Goal: Task Accomplishment & Management: Manage account settings

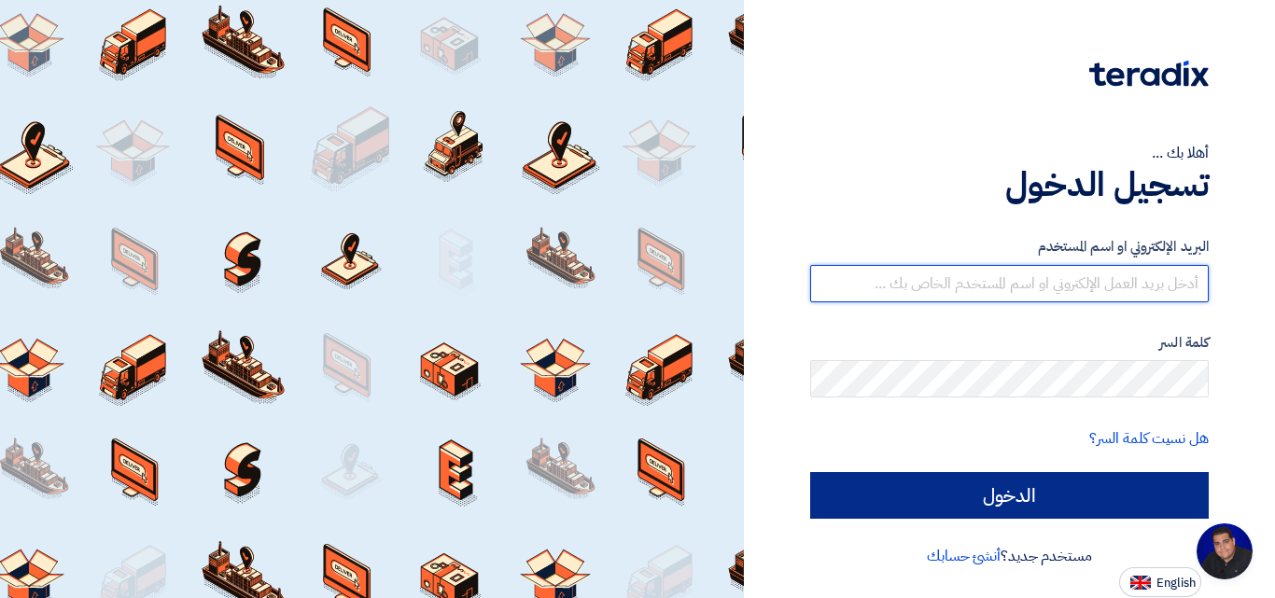
type input "sales@alokort.com"
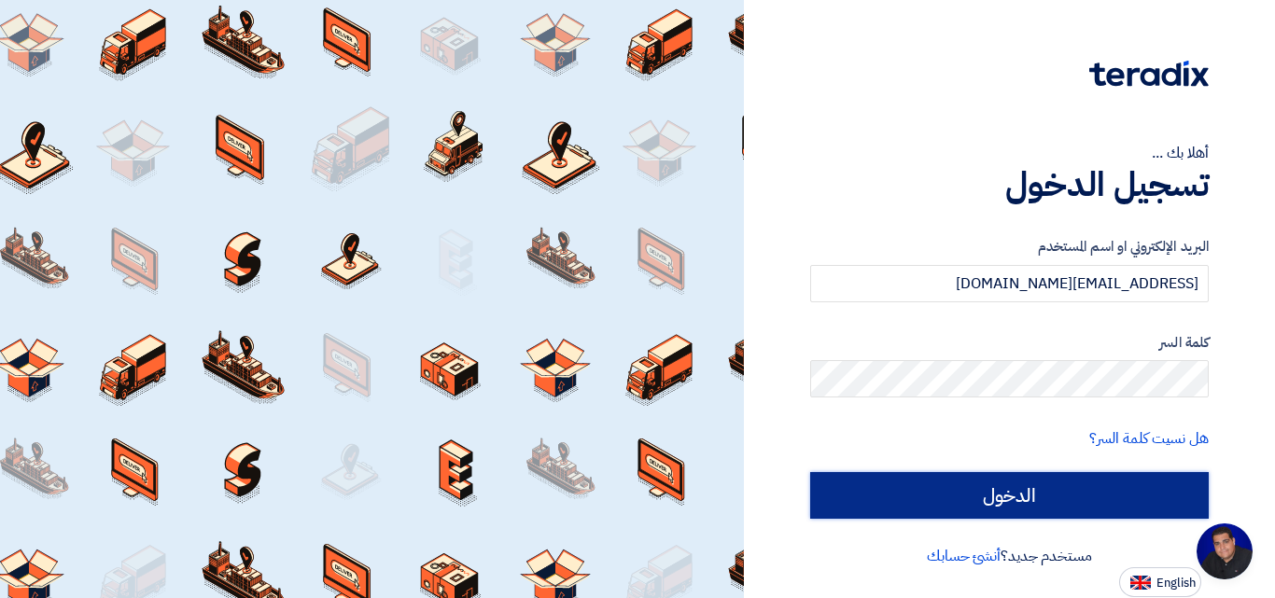
click at [1043, 496] on input "الدخول" at bounding box center [1009, 495] width 399 height 47
type input "Sign in"
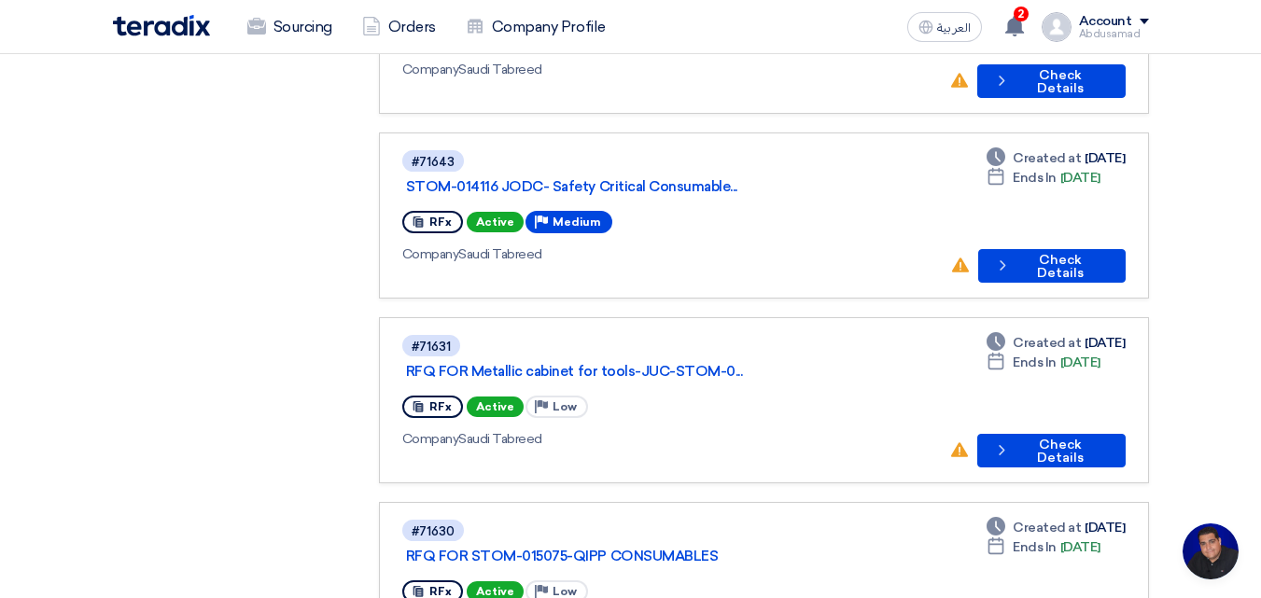
scroll to position [560, 0]
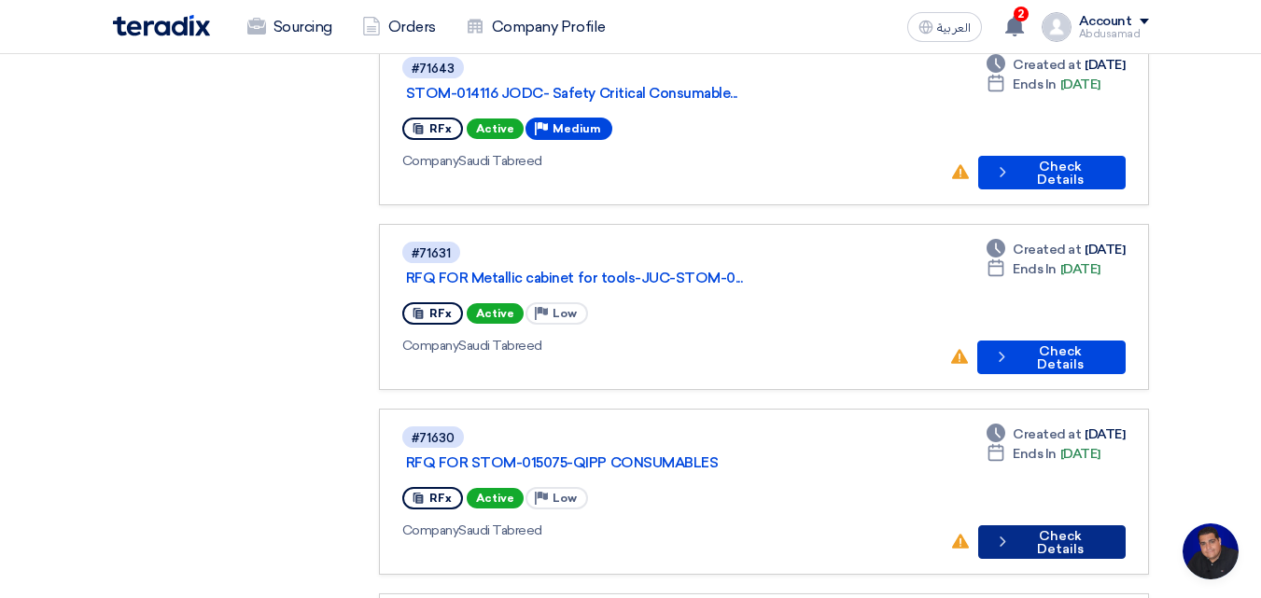
click at [1040, 525] on button "Check details Check Details" at bounding box center [1051, 542] width 147 height 34
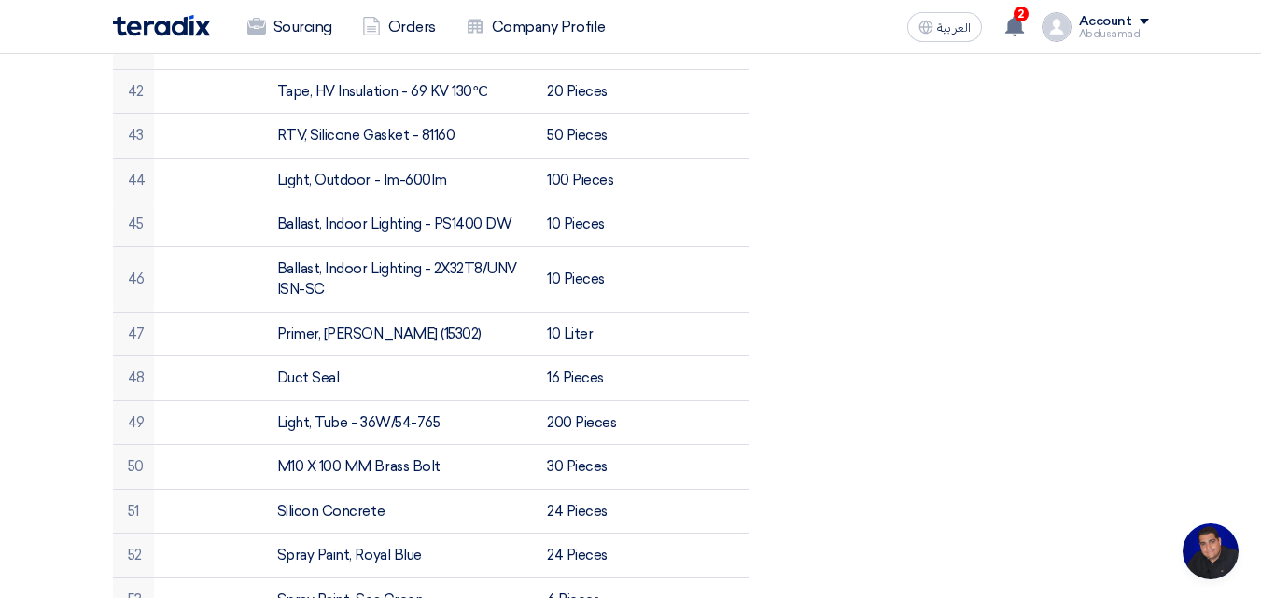
scroll to position [2520, 0]
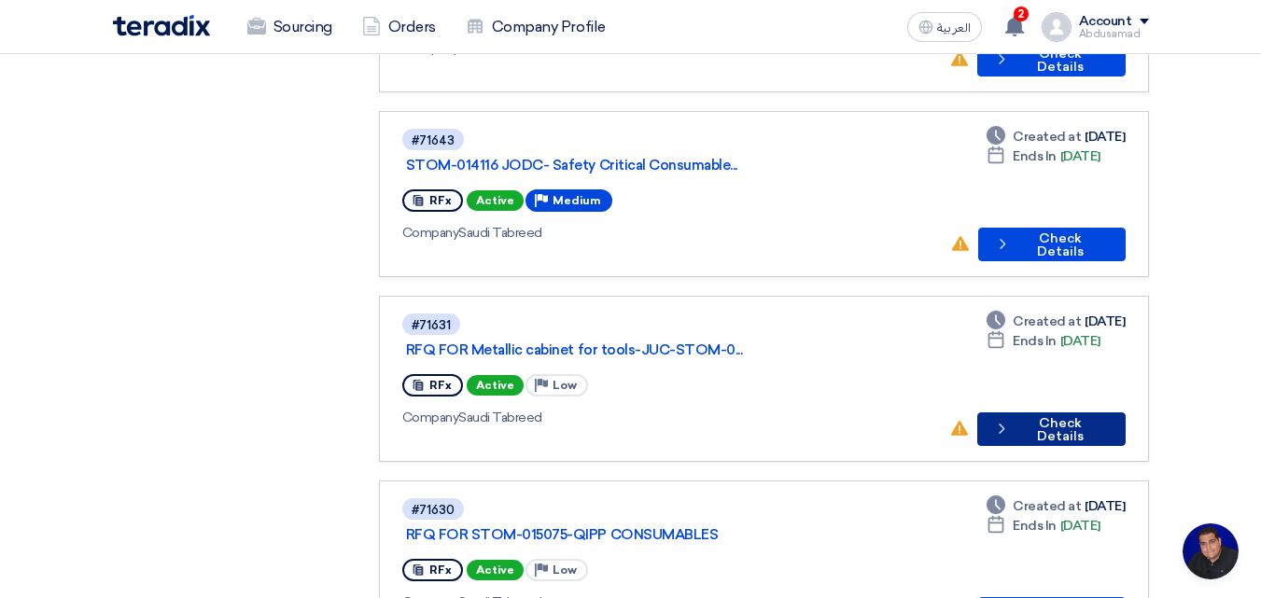
scroll to position [560, 0]
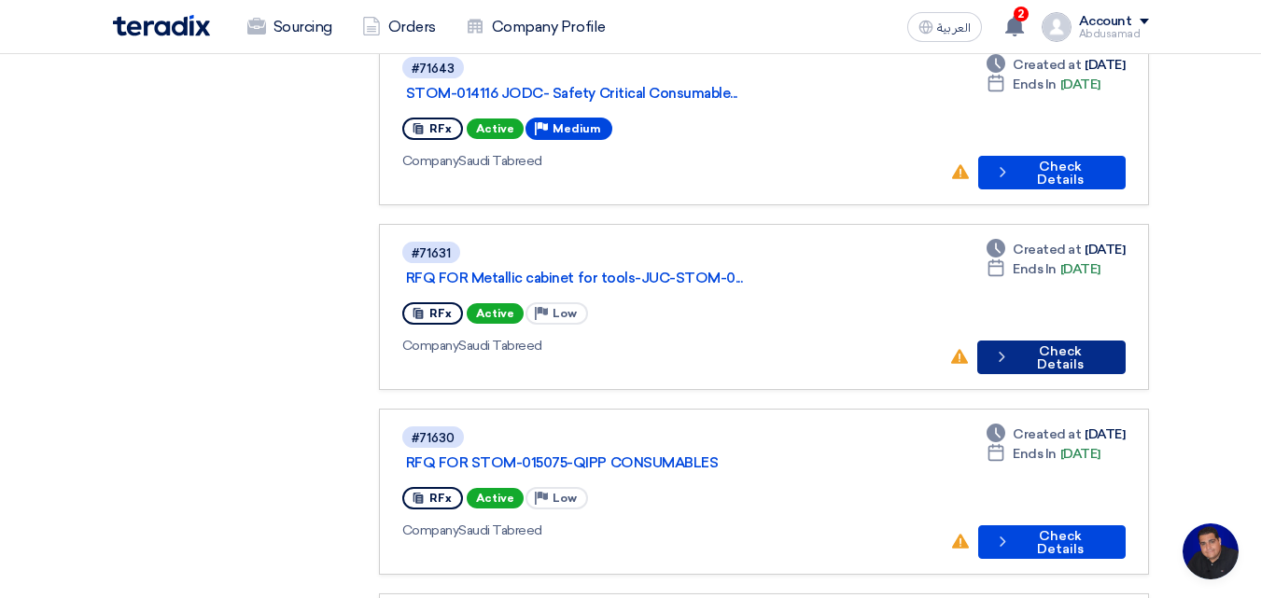
click at [1066, 341] on button "Check details Check Details" at bounding box center [1051, 358] width 148 height 34
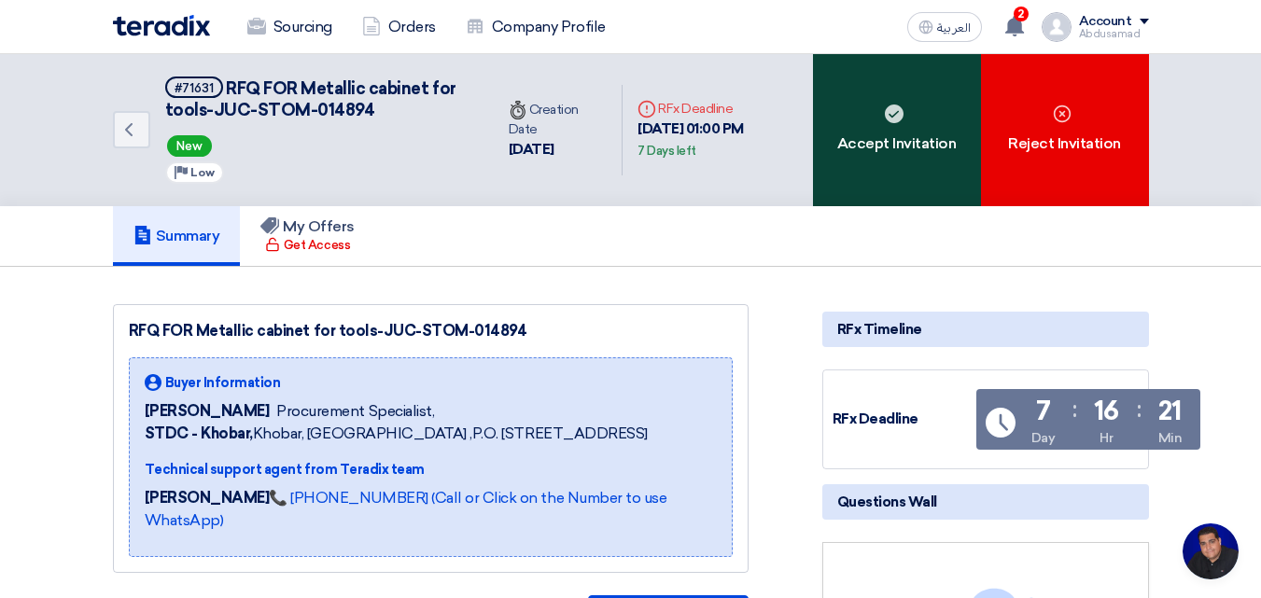
click at [883, 148] on div "Accept Invitation" at bounding box center [897, 130] width 168 height 152
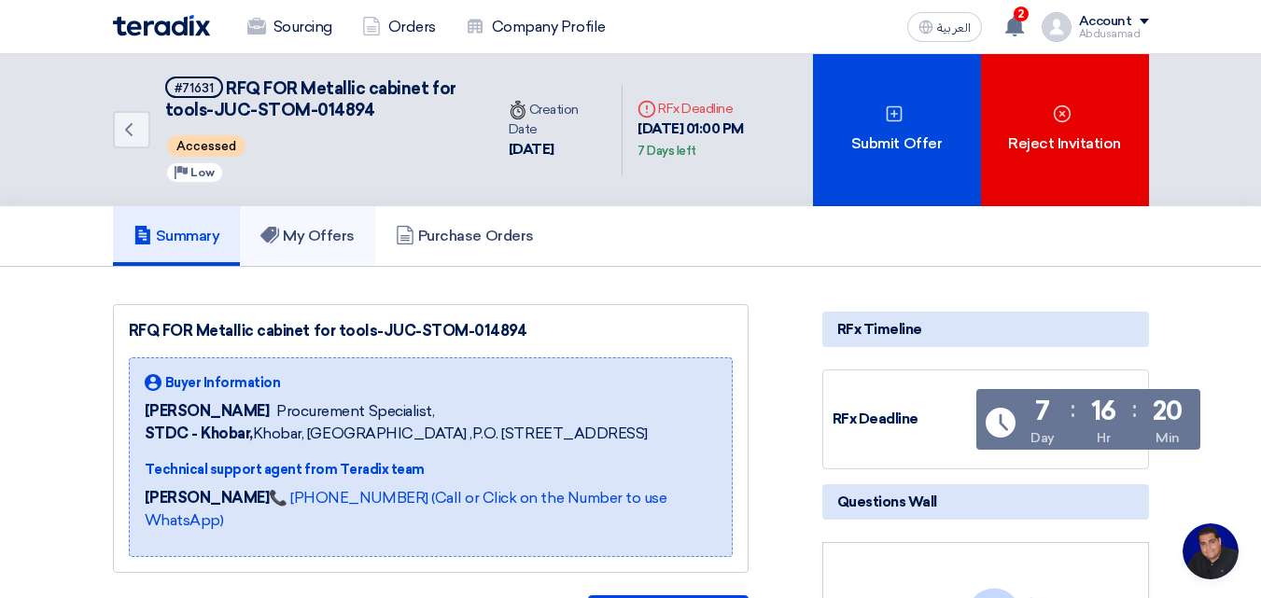
click at [317, 230] on h5 "My Offers" at bounding box center [307, 236] width 94 height 19
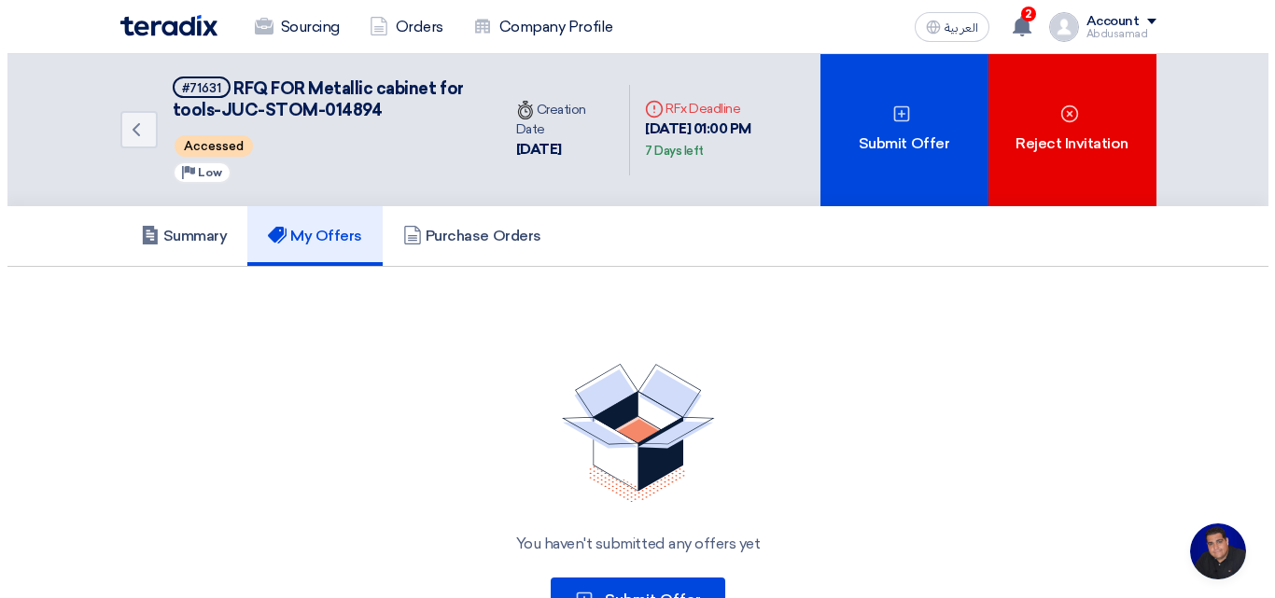
scroll to position [280, 0]
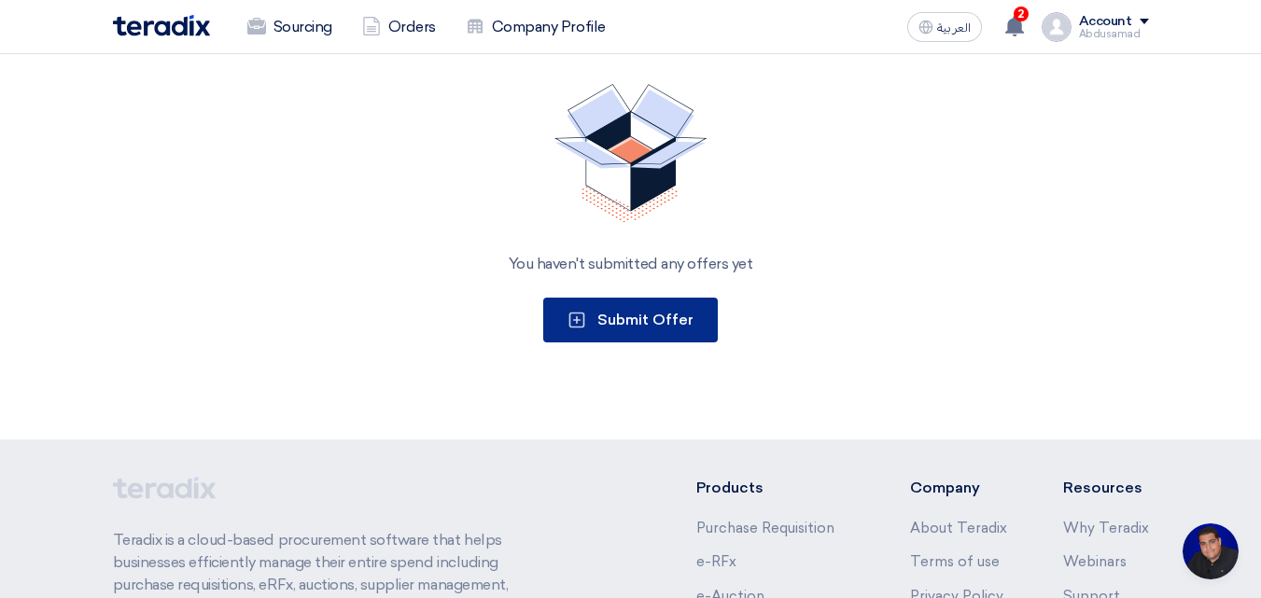
click at [692, 326] on span "Submit Offer" at bounding box center [645, 320] width 96 height 18
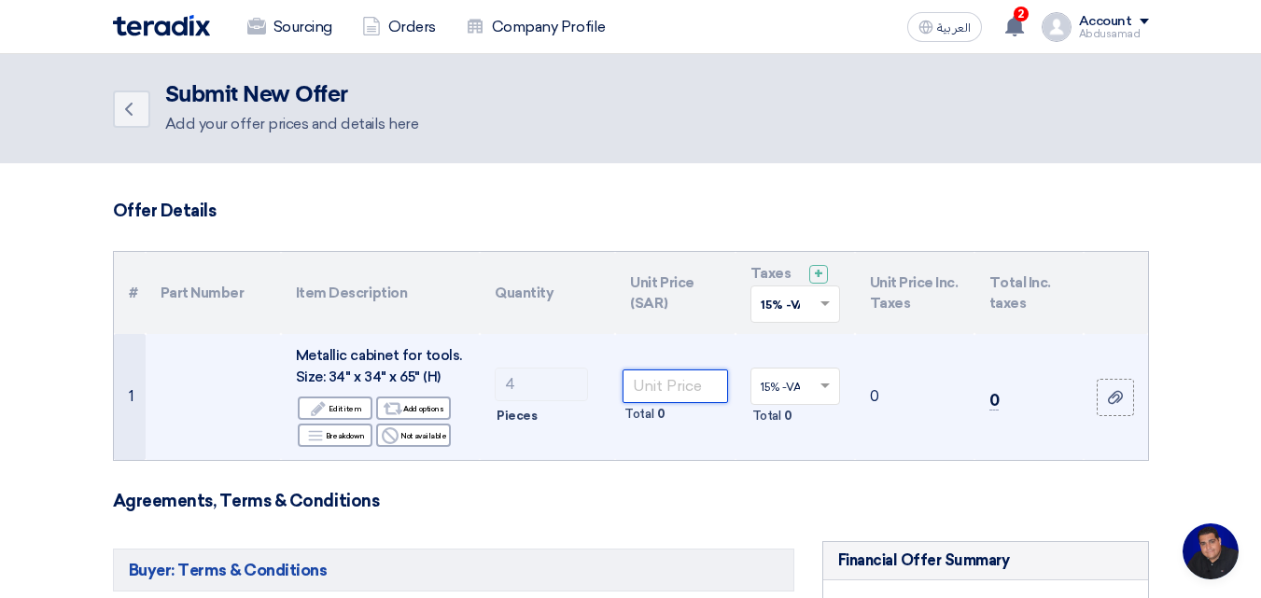
click at [642, 386] on input "number" at bounding box center [675, 387] width 105 height 34
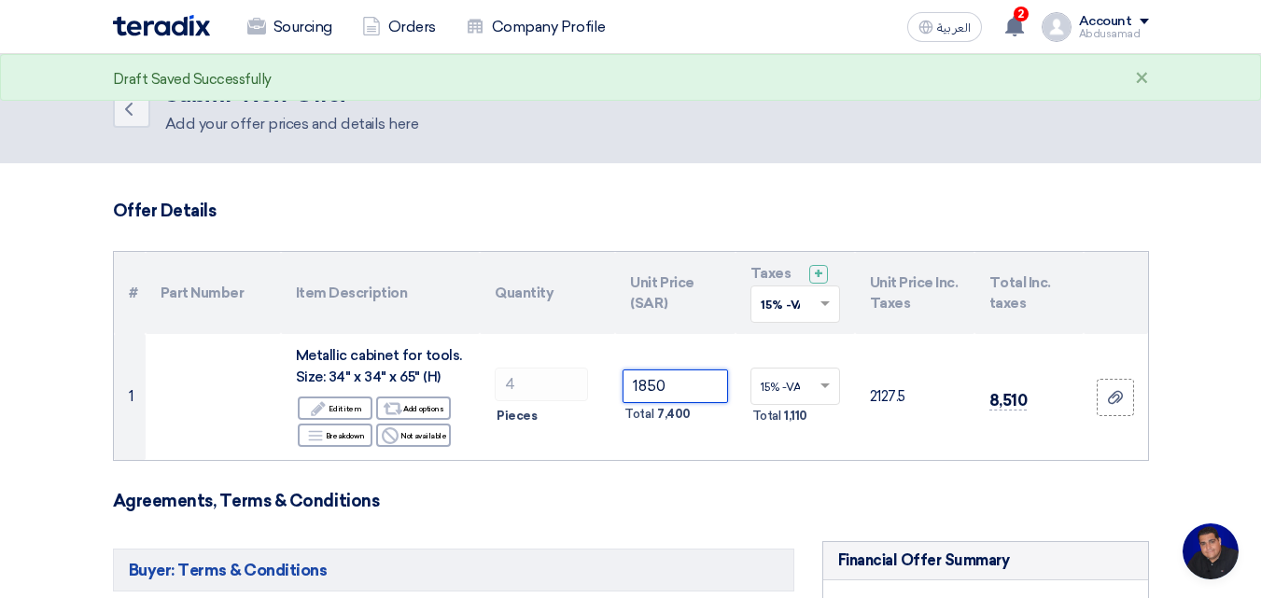
type input "1850"
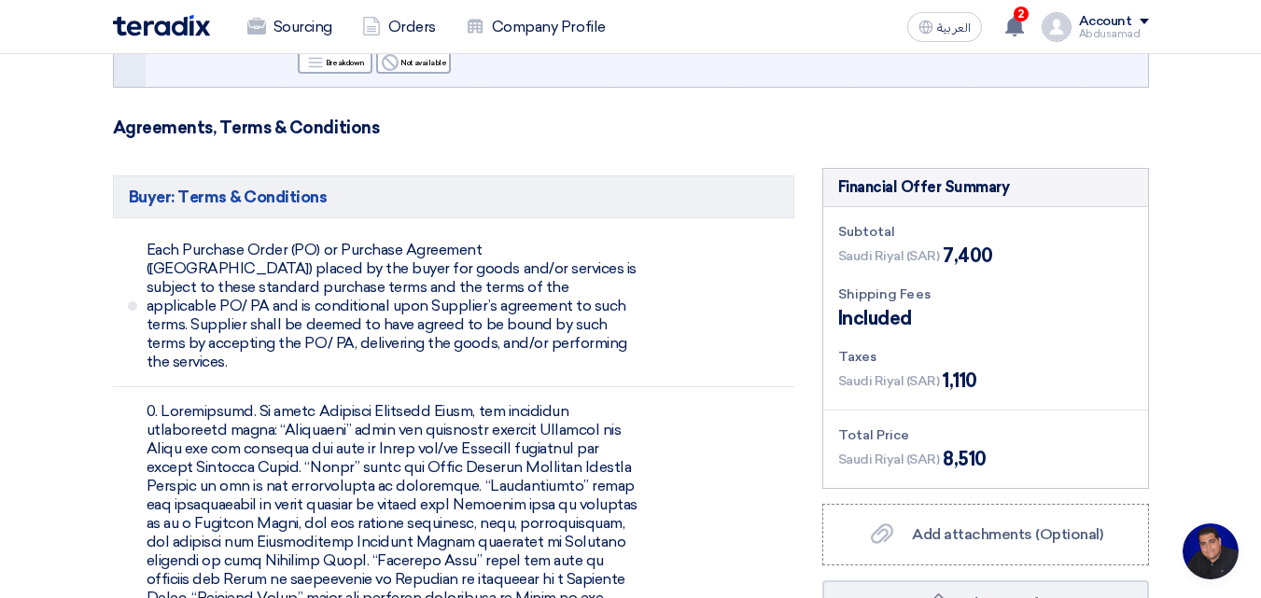
scroll to position [187, 0]
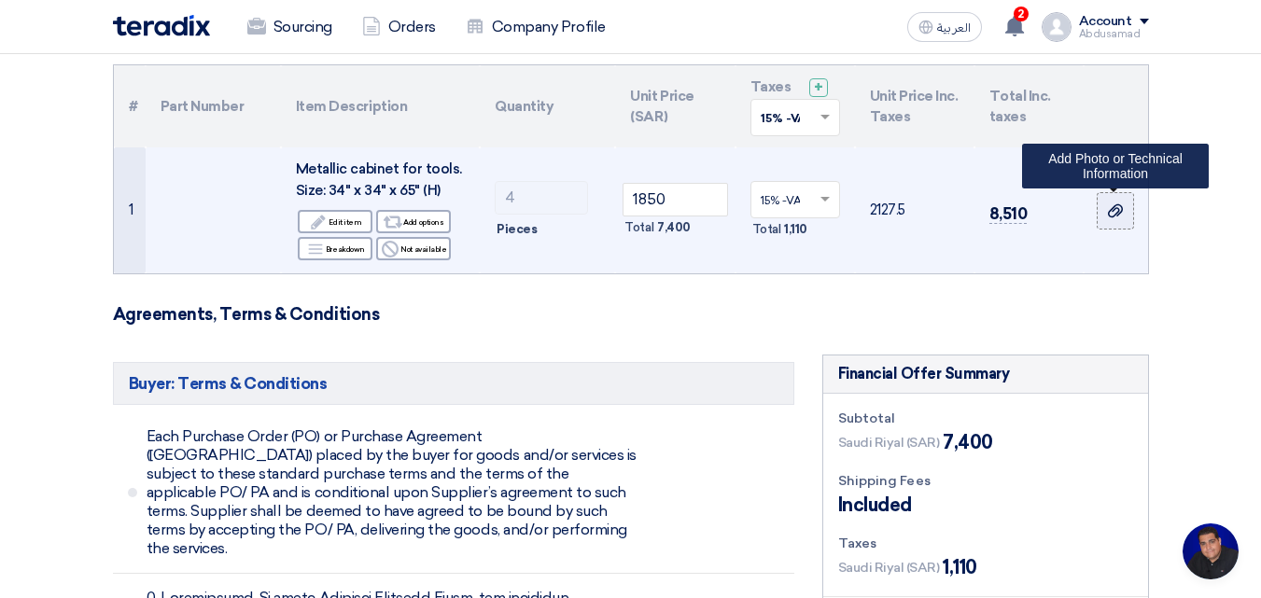
click at [1110, 211] on use at bounding box center [1115, 210] width 15 height 13
click at [0, 0] on input "file" at bounding box center [0, 0] width 0 height 0
click at [1119, 217] on icon at bounding box center [1115, 210] width 15 height 15
click at [0, 0] on input "file" at bounding box center [0, 0] width 0 height 0
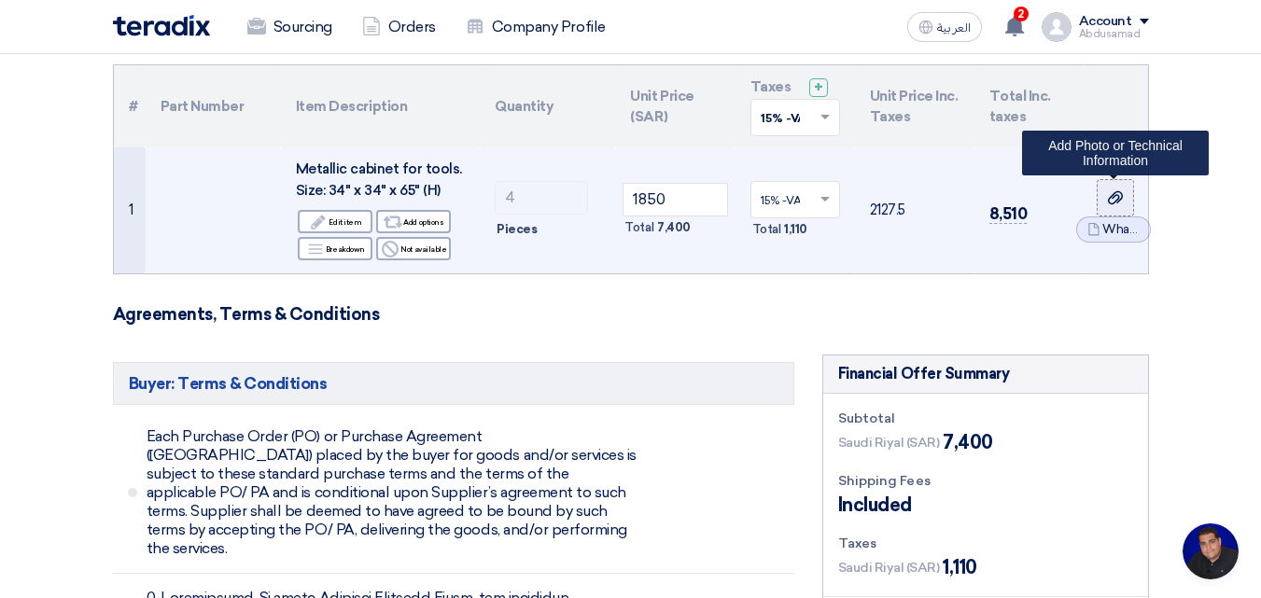
click at [1113, 202] on icon at bounding box center [1115, 197] width 15 height 15
click at [0, 0] on input "file" at bounding box center [0, 0] width 0 height 0
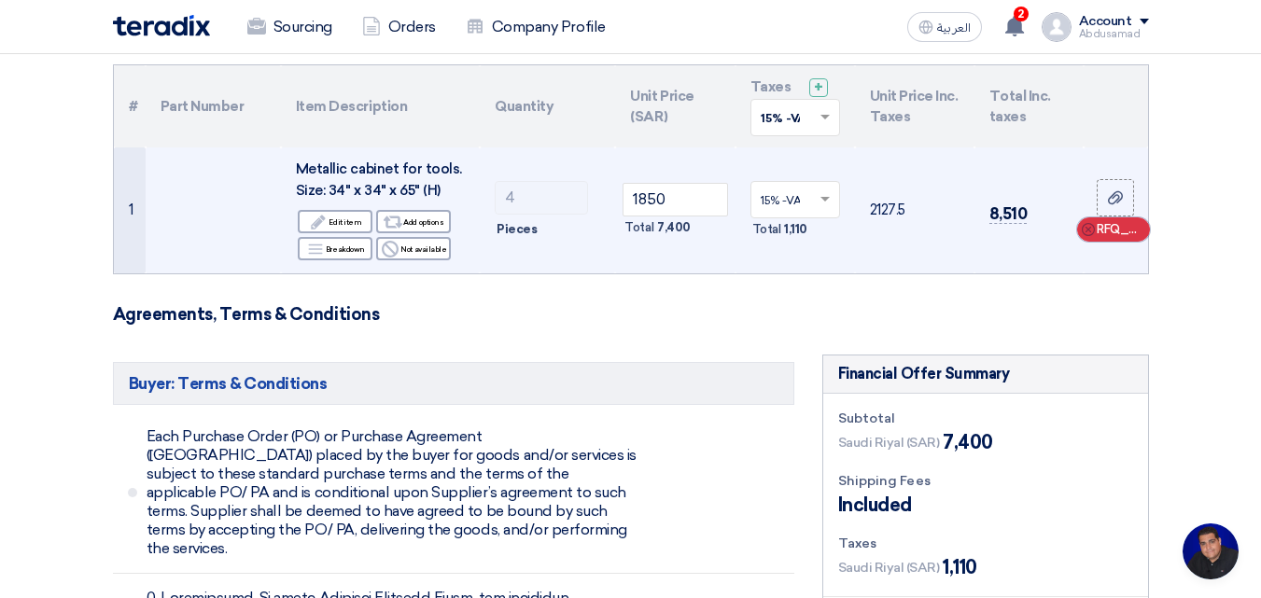
click at [1110, 228] on span "RFQ_STEP1.ITEMS_DELETE_BTN" at bounding box center [1119, 229] width 45 height 19
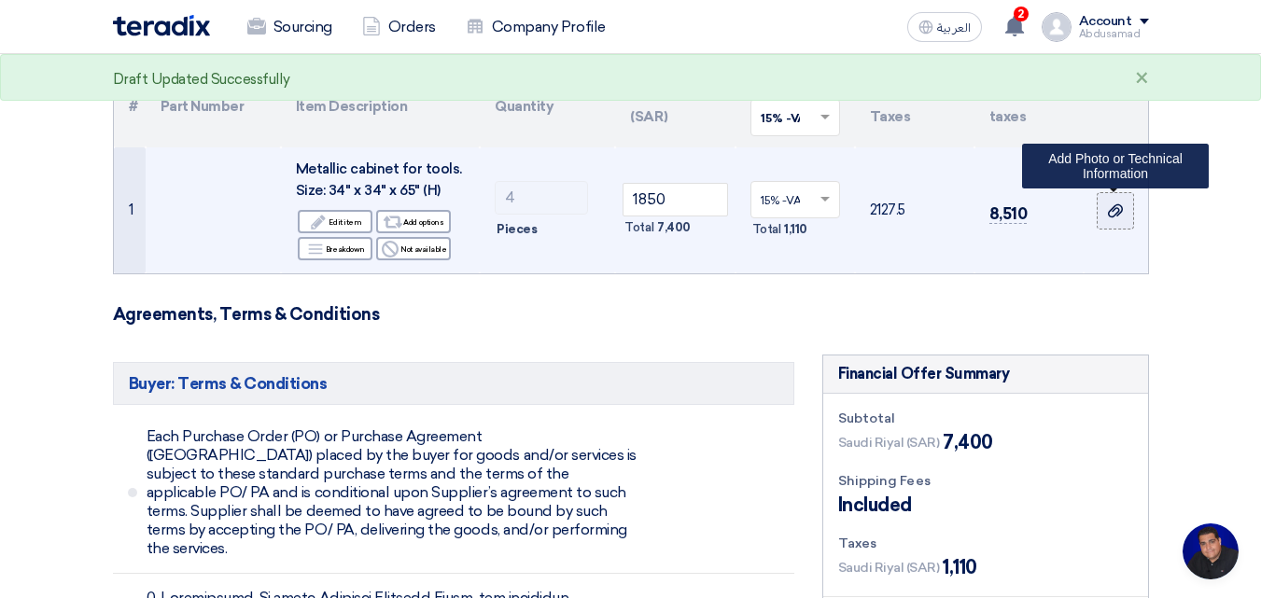
click at [1122, 205] on icon at bounding box center [1115, 210] width 15 height 15
click at [0, 0] on input "file" at bounding box center [0, 0] width 0 height 0
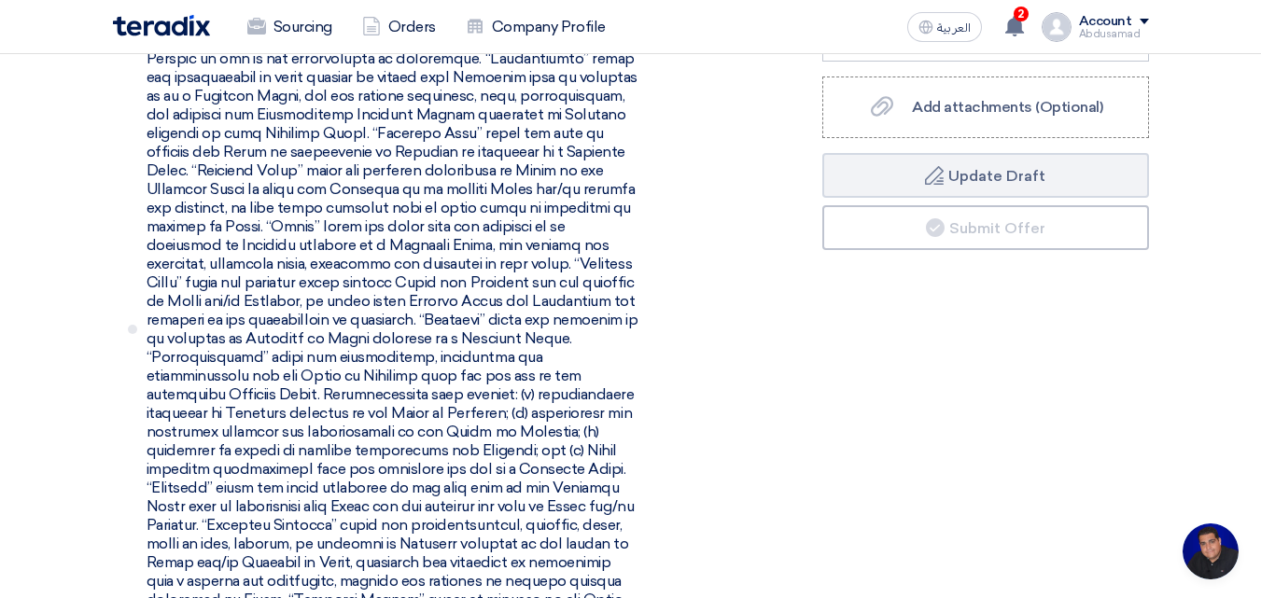
scroll to position [840, 0]
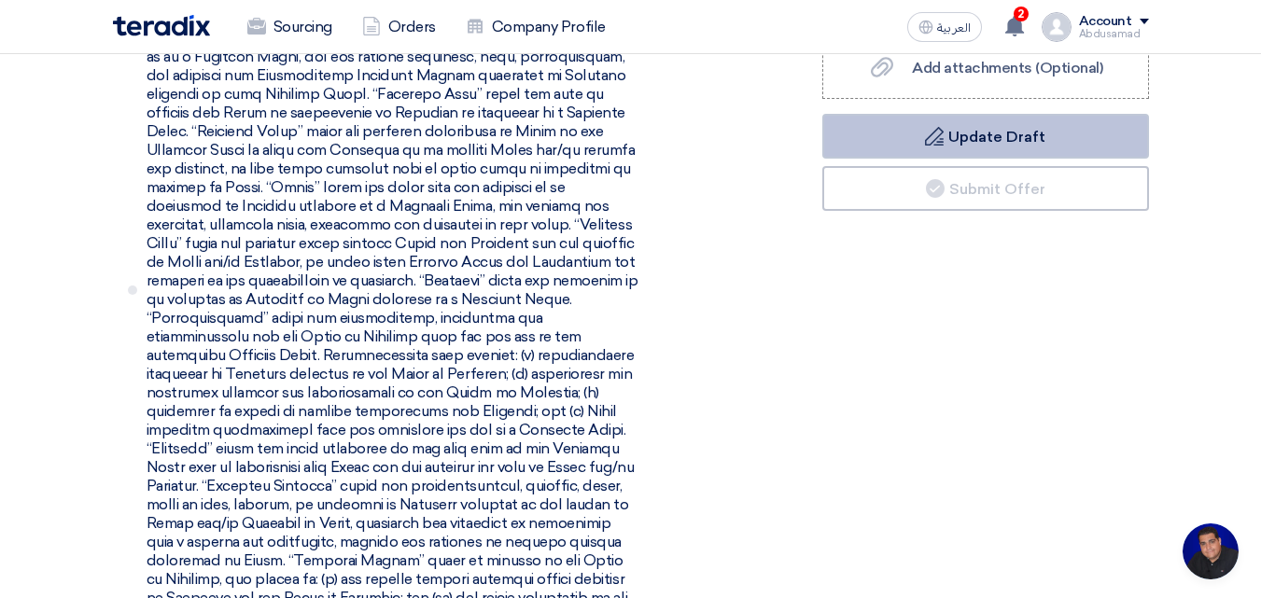
click at [995, 142] on button "Draft Update Draft" at bounding box center [985, 136] width 327 height 45
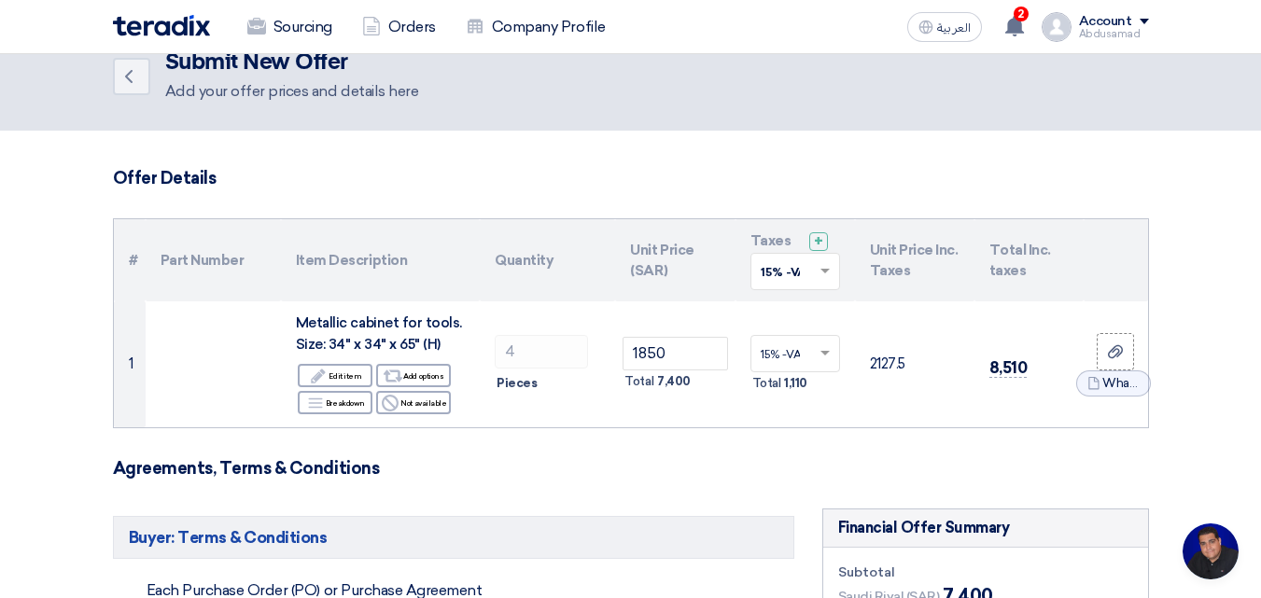
scroll to position [0, 0]
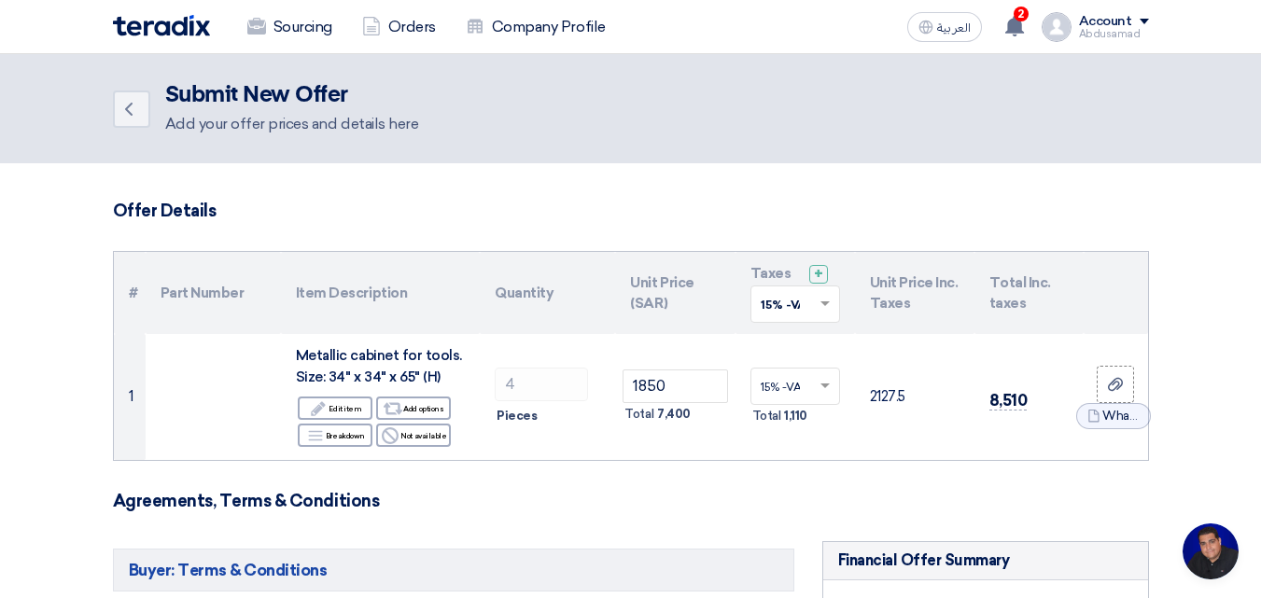
drag, startPoint x: 1114, startPoint y: 410, endPoint x: 1208, endPoint y: 363, distance: 104.4
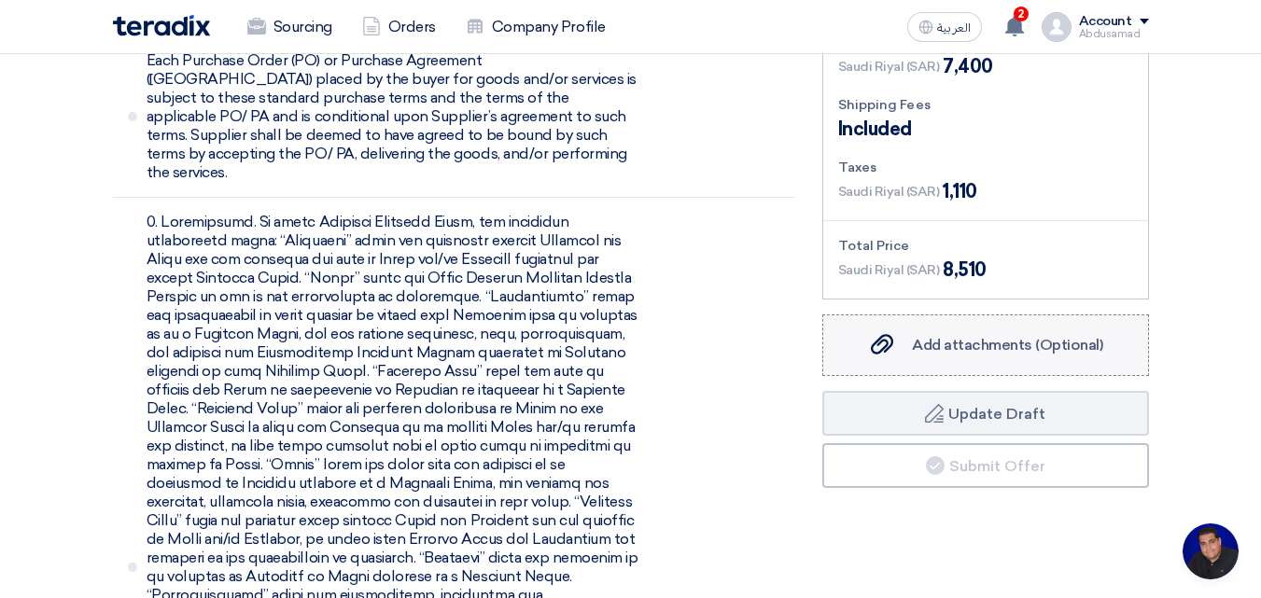
scroll to position [653, 0]
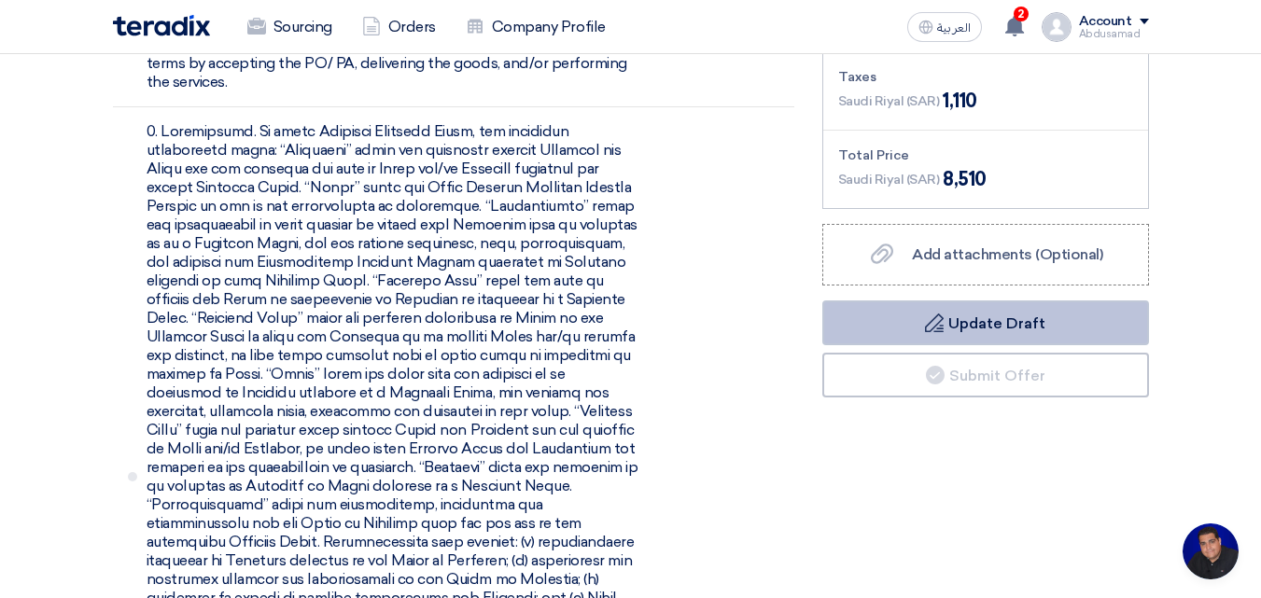
click at [1080, 321] on button "Draft Update Draft" at bounding box center [985, 323] width 327 height 45
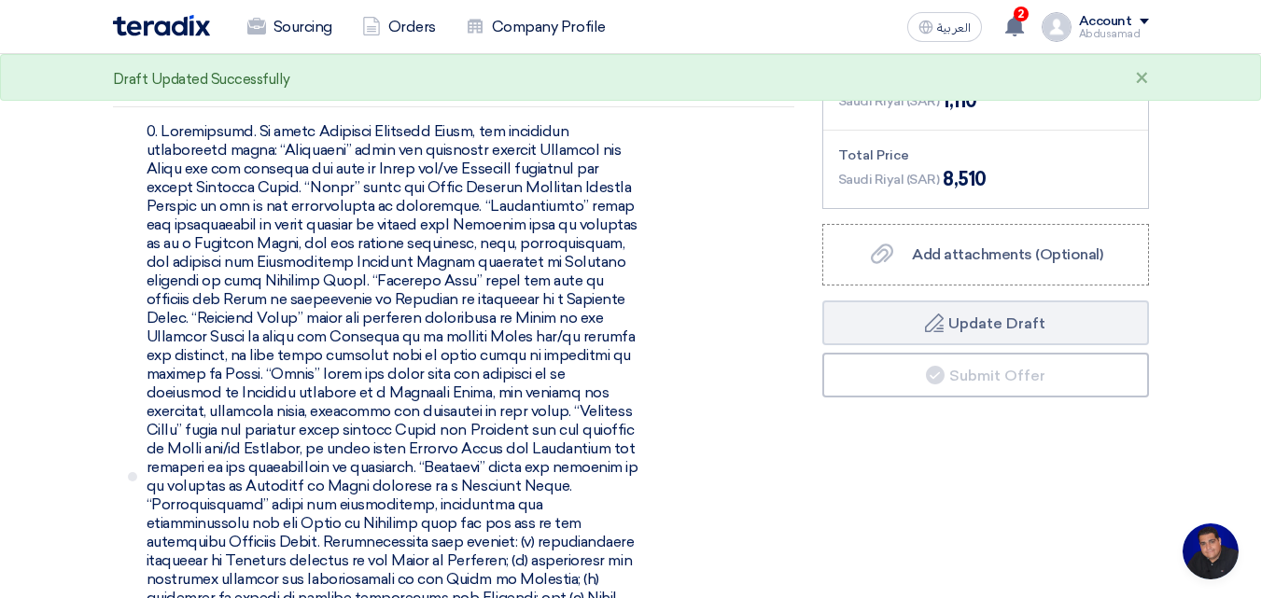
click at [1141, 62] on div "Draft Updated Successfully ×" at bounding box center [630, 77] width 1261 height 47
click at [987, 252] on span "Add attachments (Optional)" at bounding box center [1007, 254] width 191 height 18
click at [0, 0] on input "Add attachments (Optional) Add attachments (Optional)" at bounding box center [0, 0] width 0 height 0
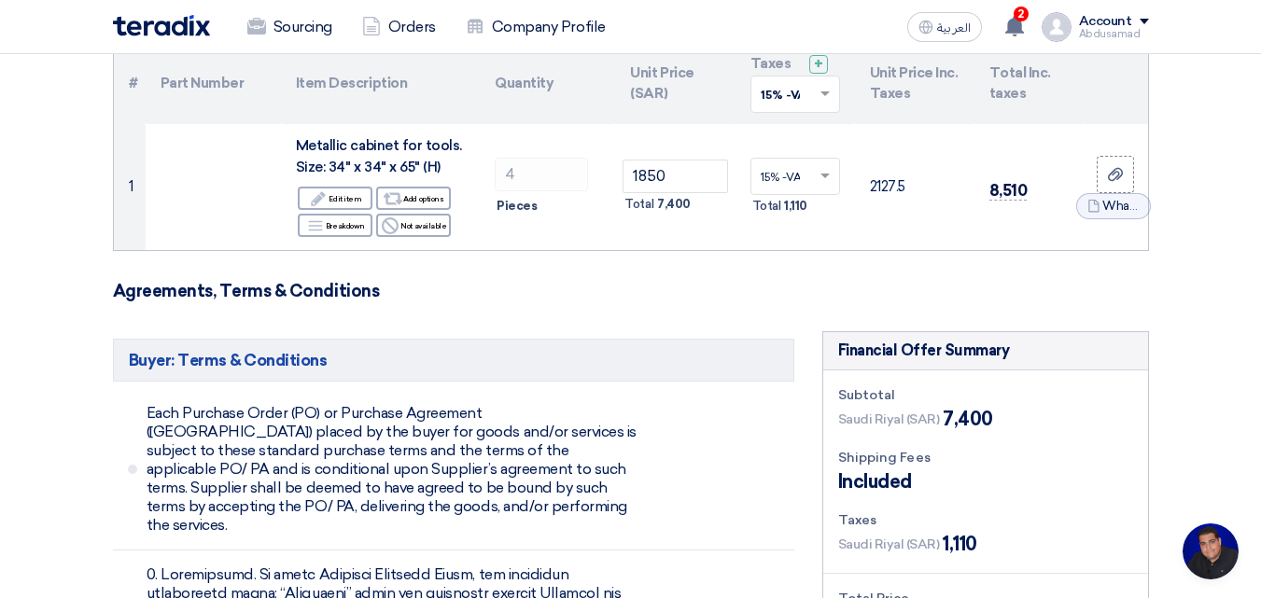
scroll to position [93, 0]
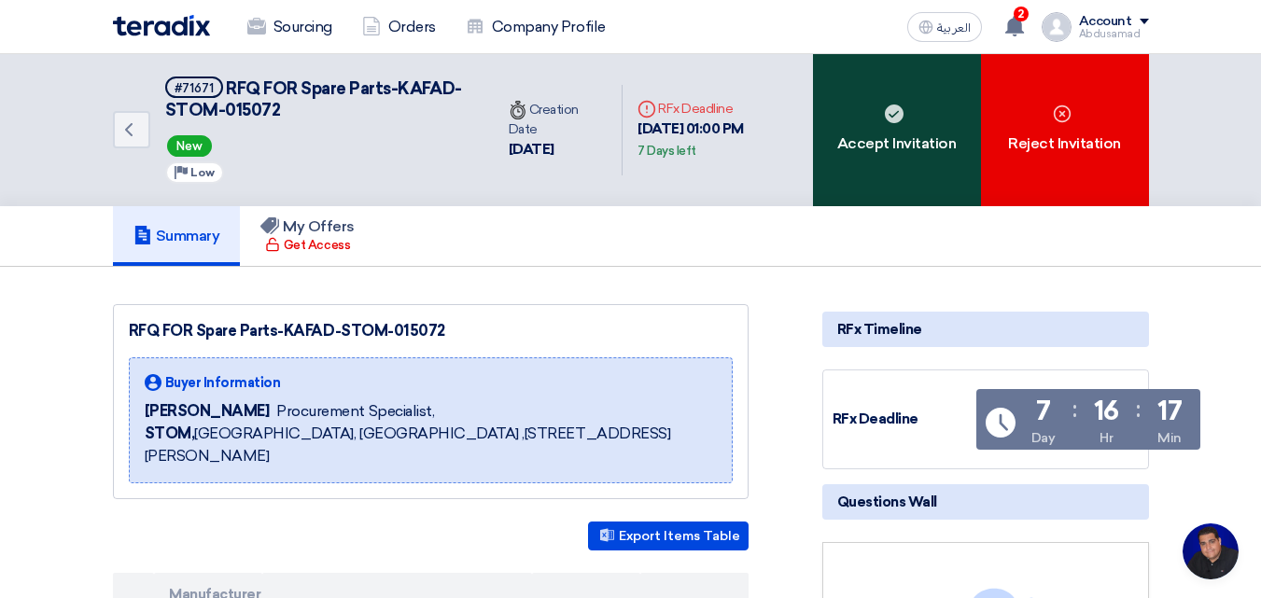
click at [891, 130] on div "Accept Invitation" at bounding box center [897, 130] width 168 height 152
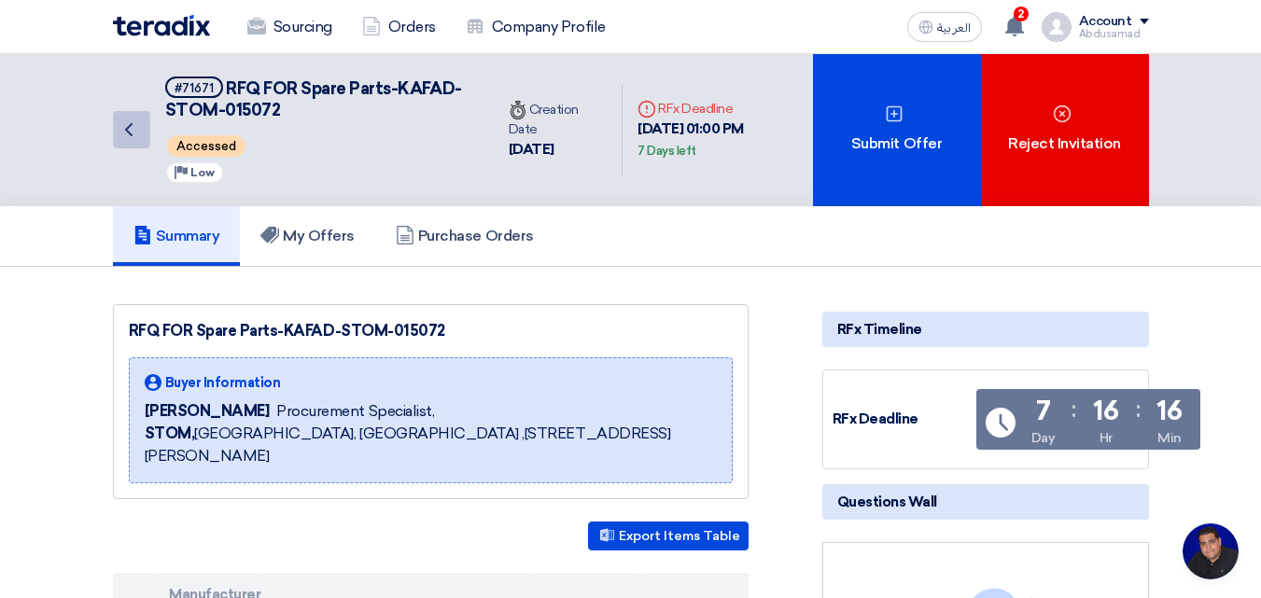
click at [135, 129] on icon "Back" at bounding box center [129, 130] width 22 height 22
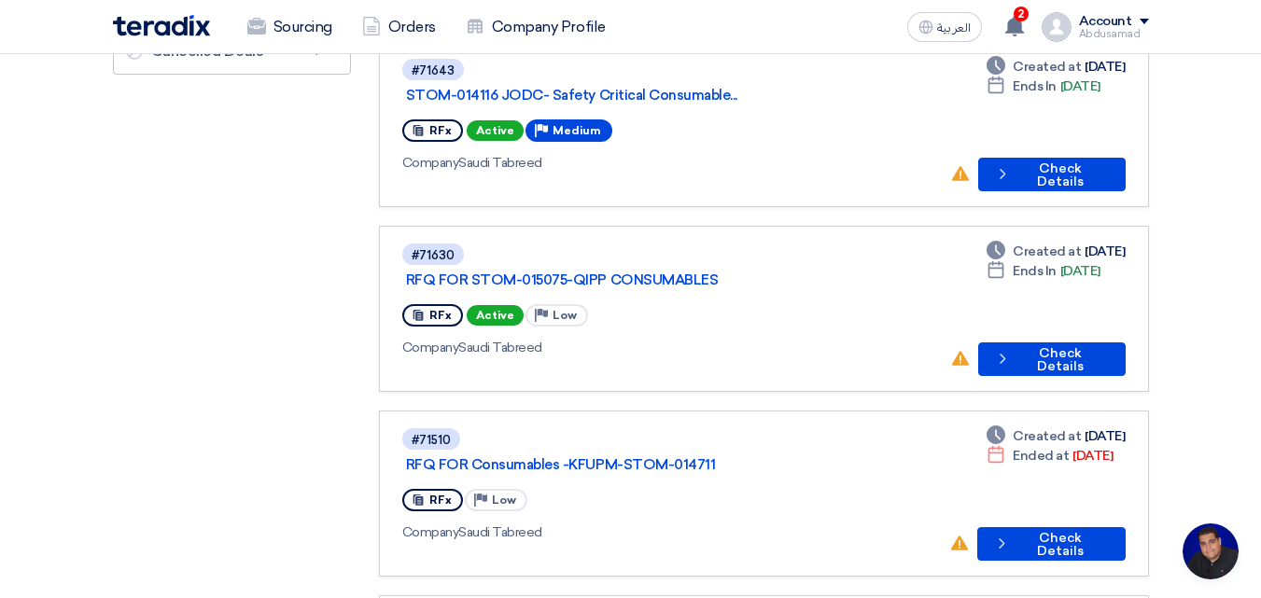
scroll to position [280, 0]
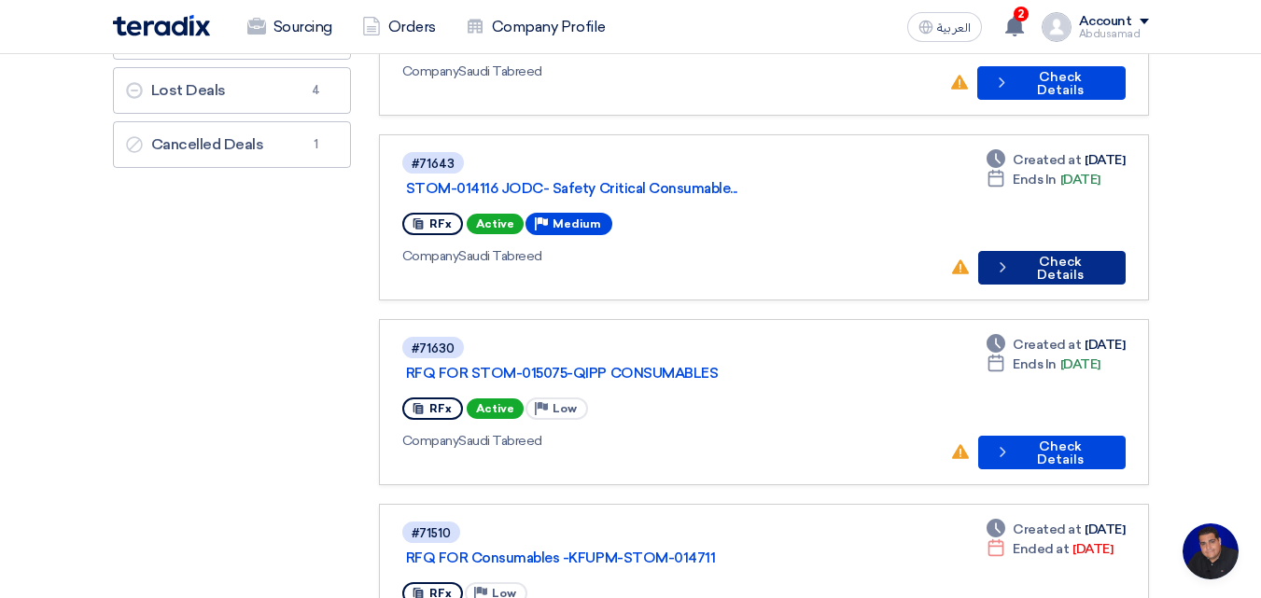
click at [1054, 251] on button "Check details Check Details" at bounding box center [1051, 268] width 147 height 34
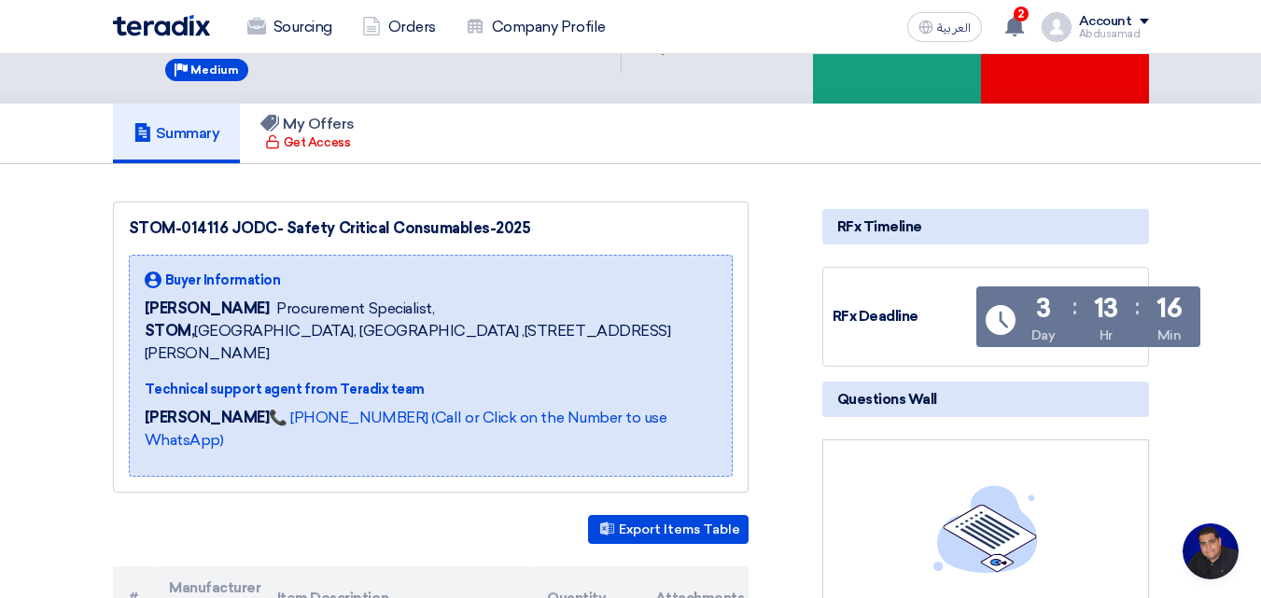
scroll to position [93, 0]
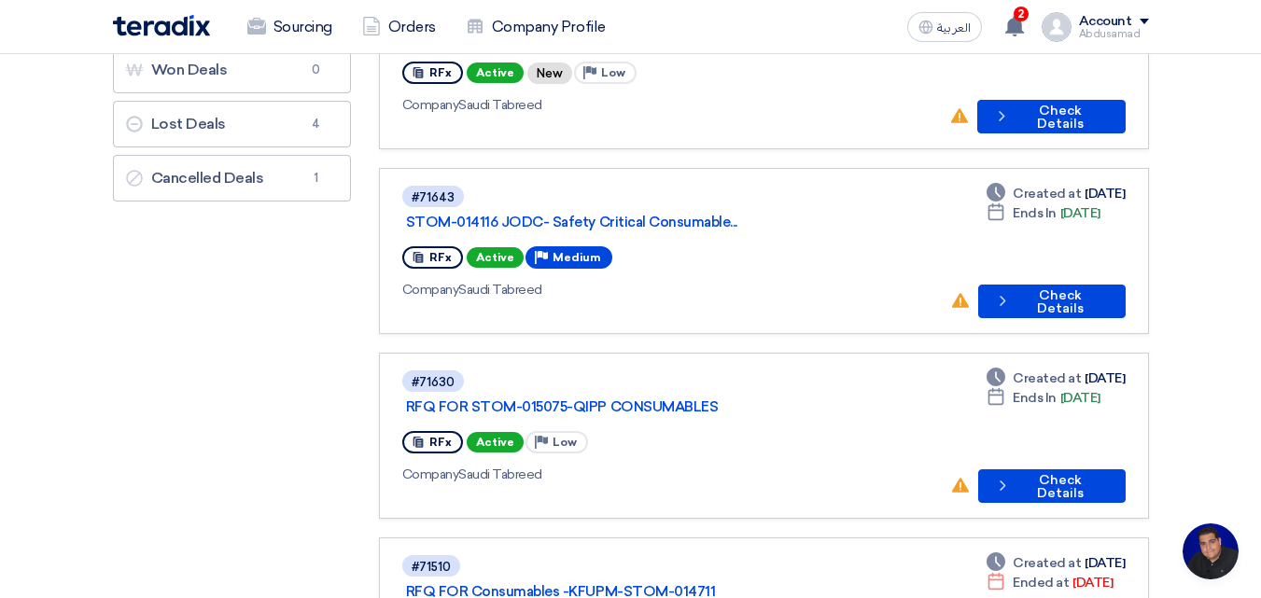
scroll to position [373, 0]
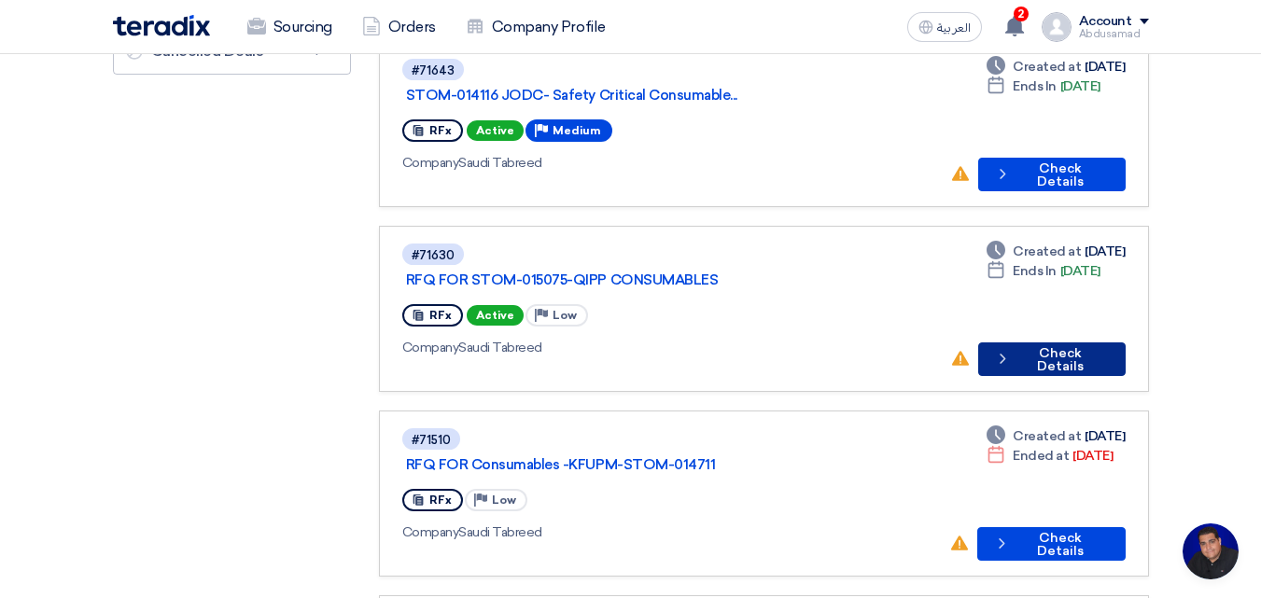
click at [1063, 343] on button "Check details Check Details" at bounding box center [1051, 360] width 147 height 34
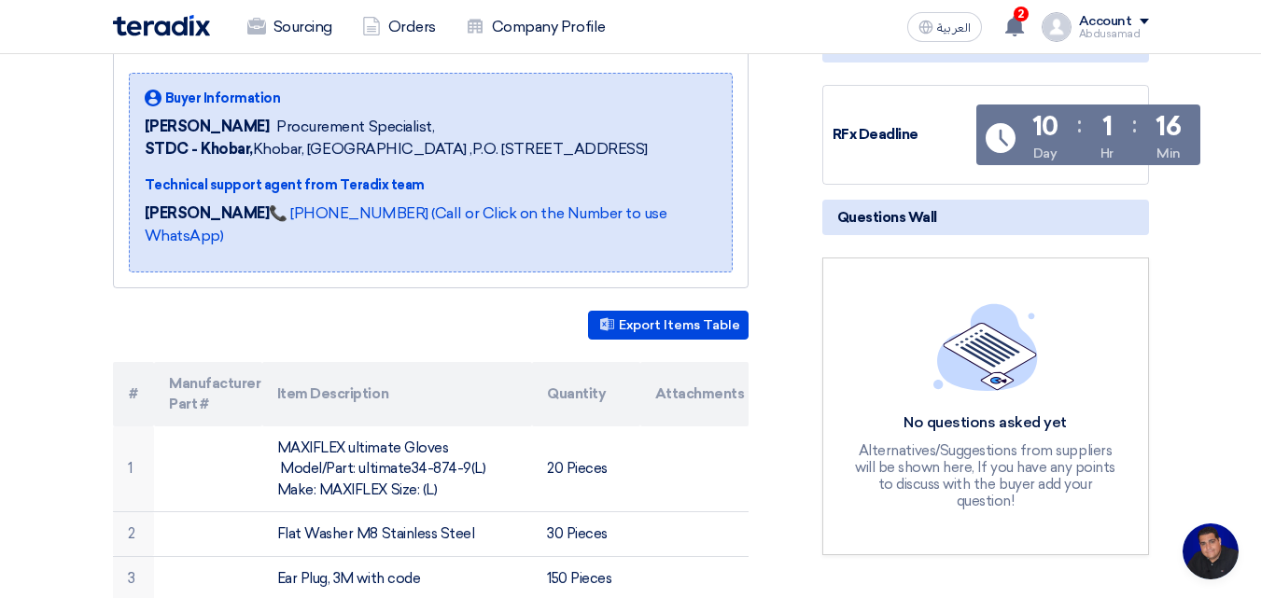
scroll to position [93, 0]
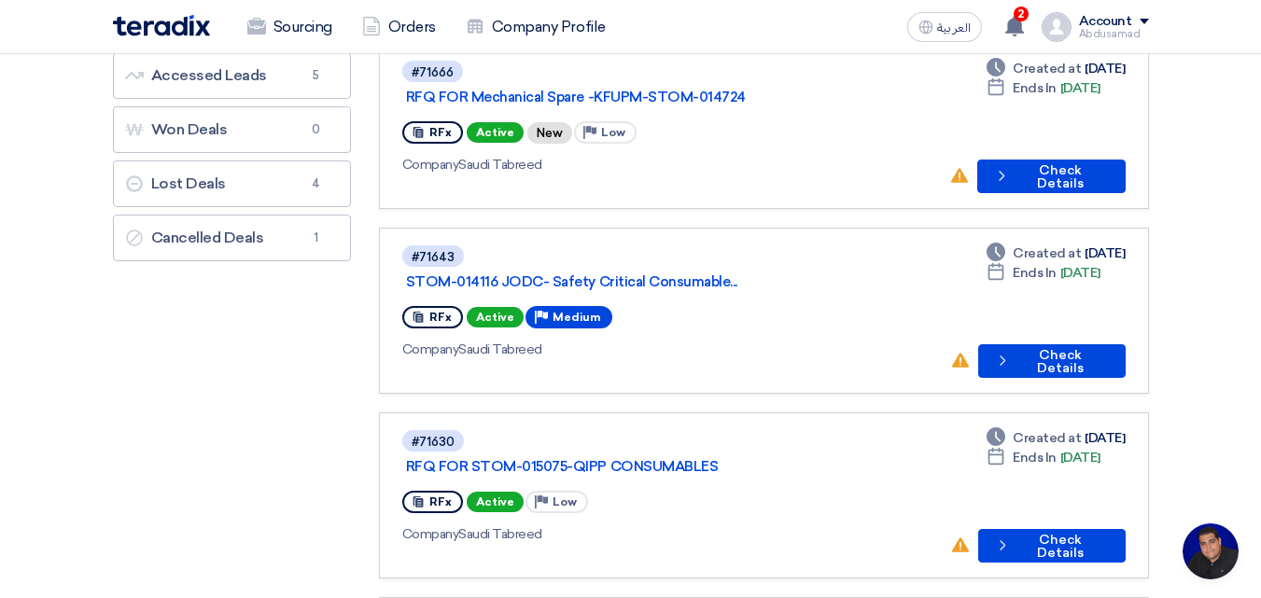
scroll to position [373, 0]
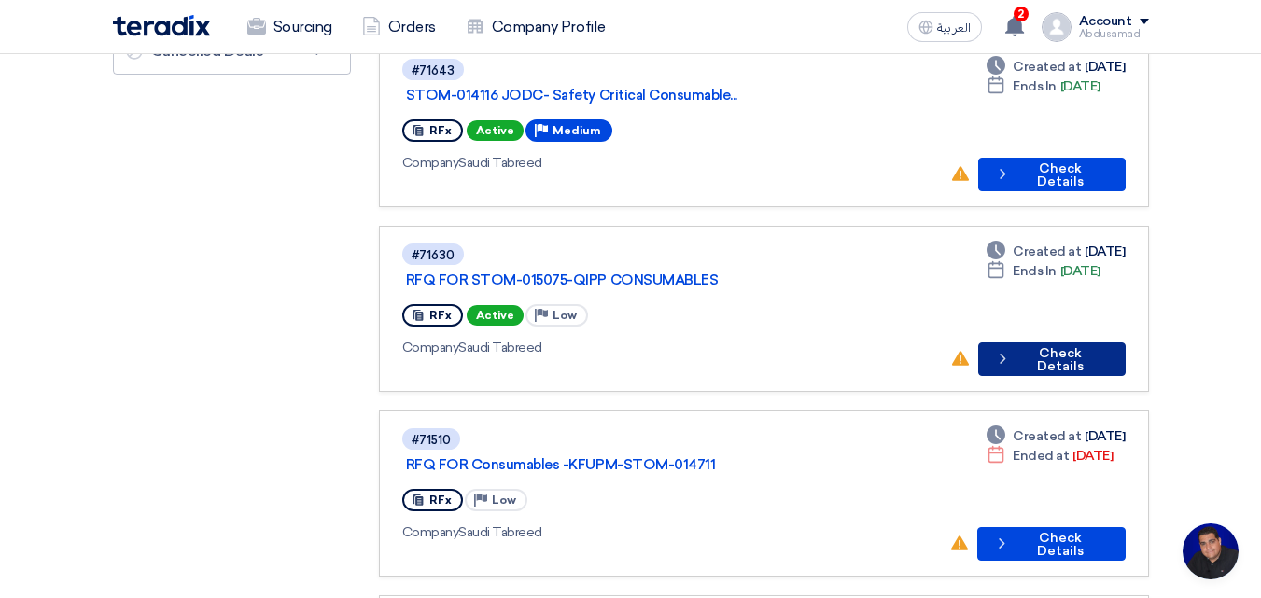
click at [1042, 343] on button "Check details Check Details" at bounding box center [1051, 360] width 147 height 34
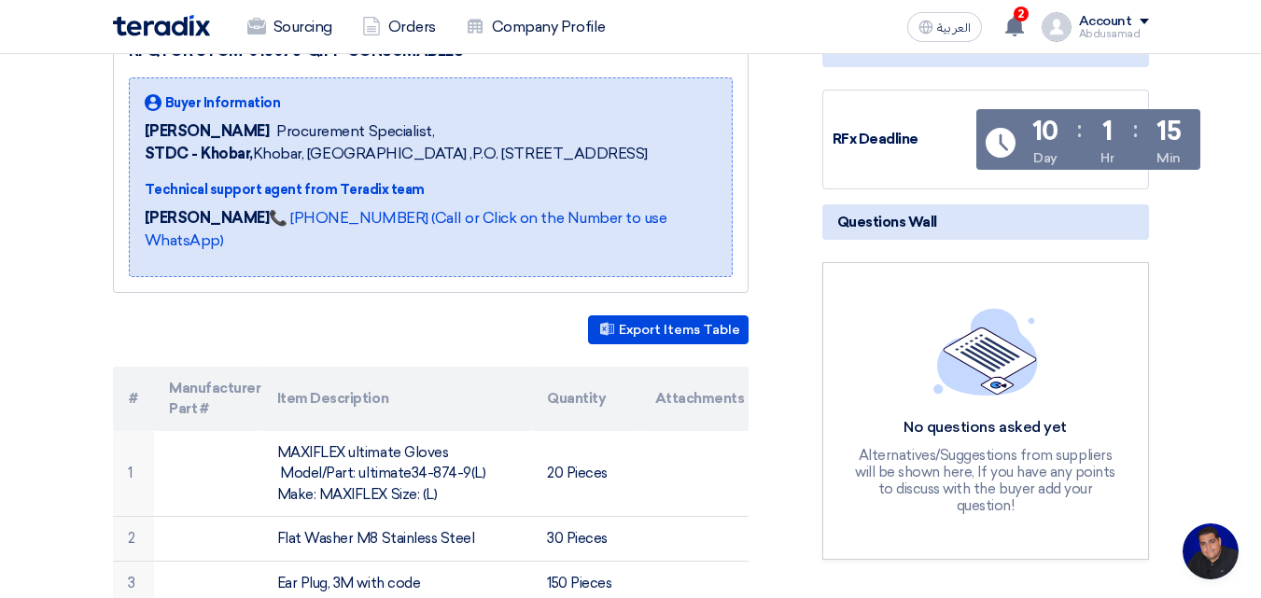
scroll to position [93, 0]
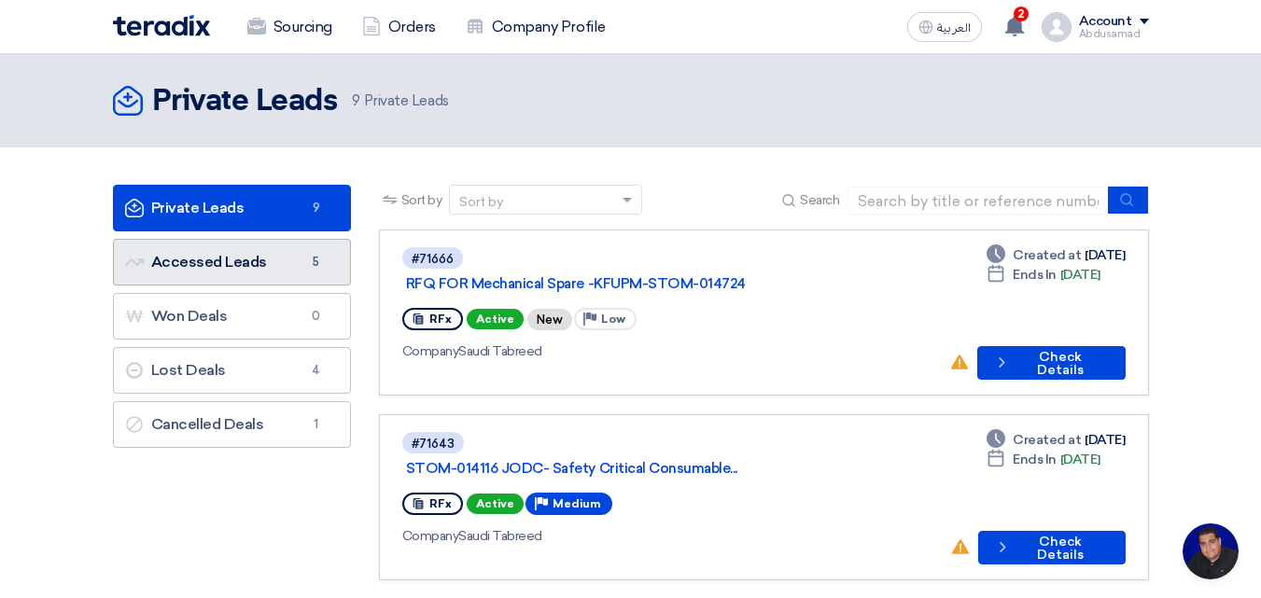
click at [309, 262] on span "5" at bounding box center [316, 262] width 22 height 19
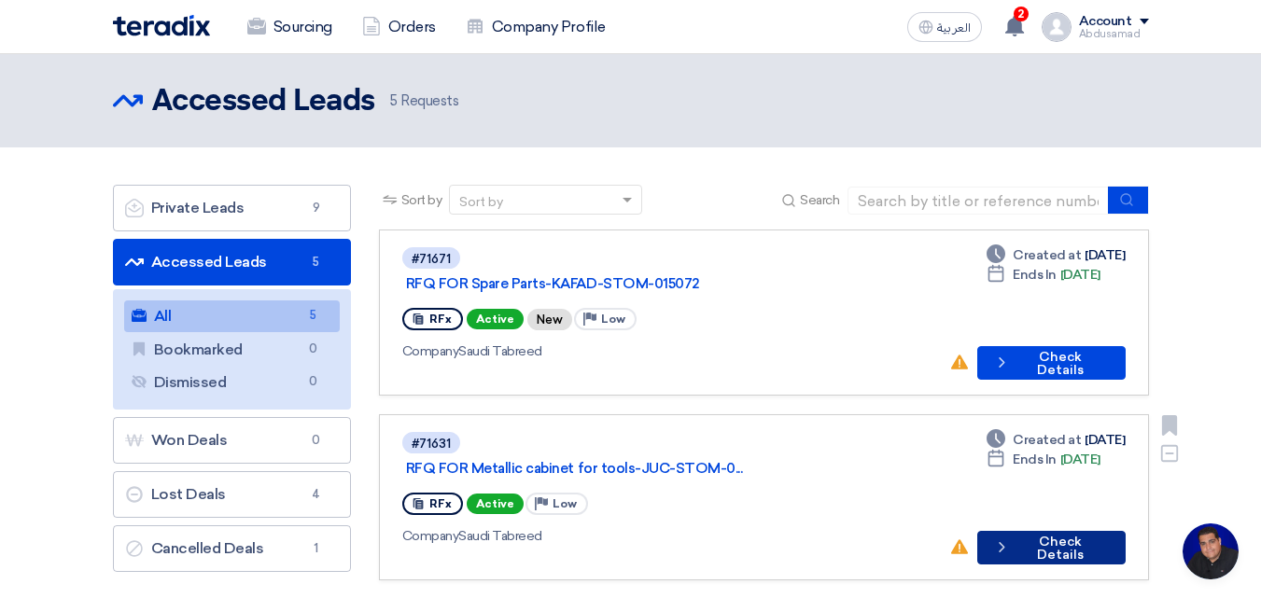
click at [1042, 531] on button "Check details Check Details" at bounding box center [1051, 548] width 148 height 34
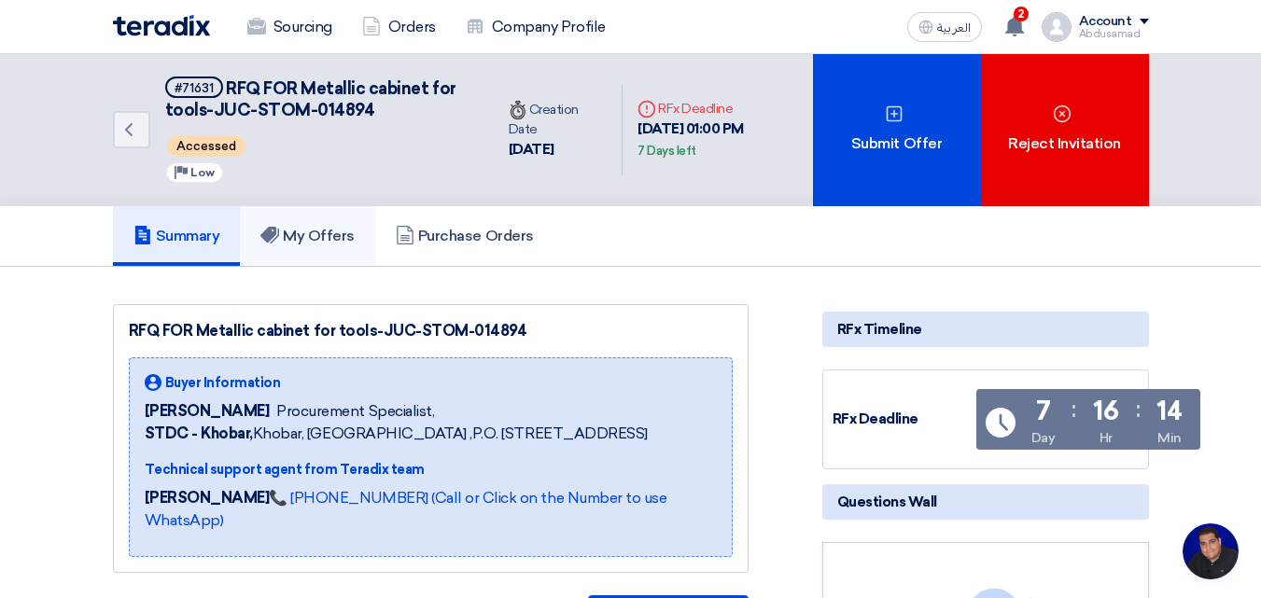
click at [315, 222] on link "My Offers" at bounding box center [307, 236] width 135 height 60
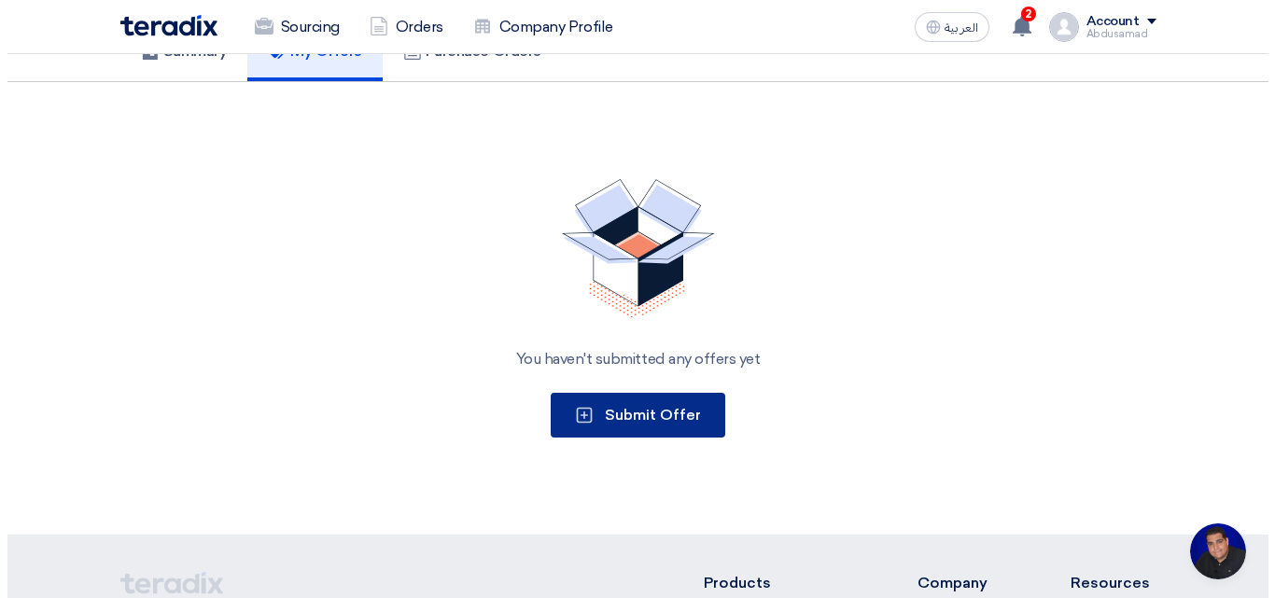
scroll to position [187, 0]
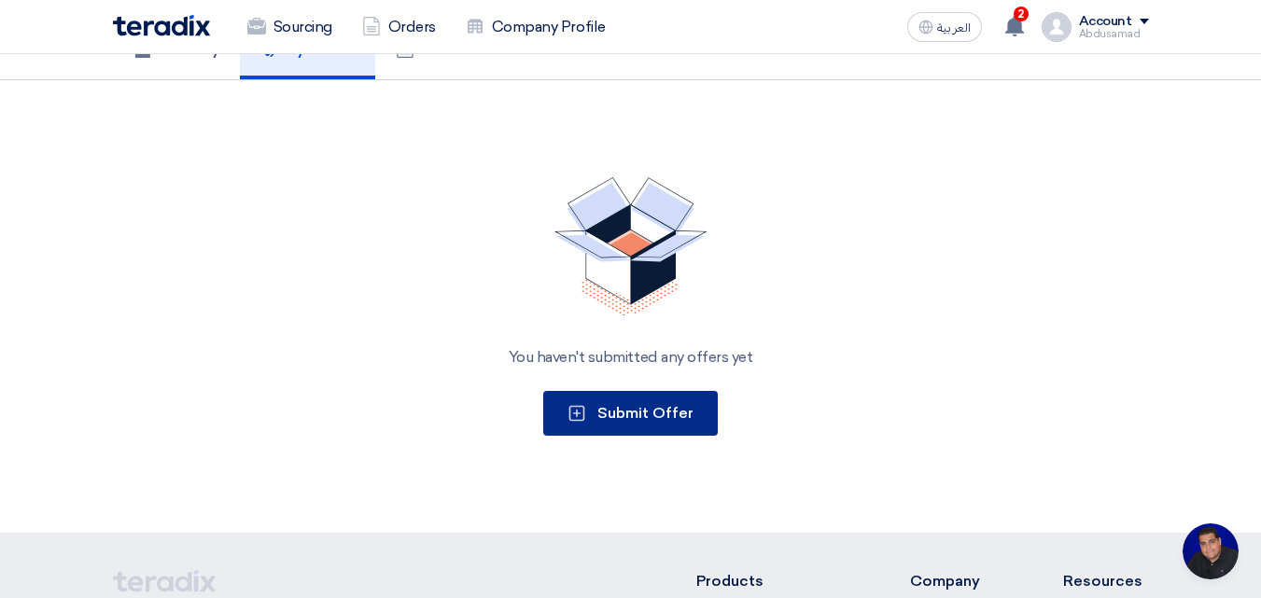
click at [631, 415] on span "Submit Offer" at bounding box center [645, 413] width 96 height 18
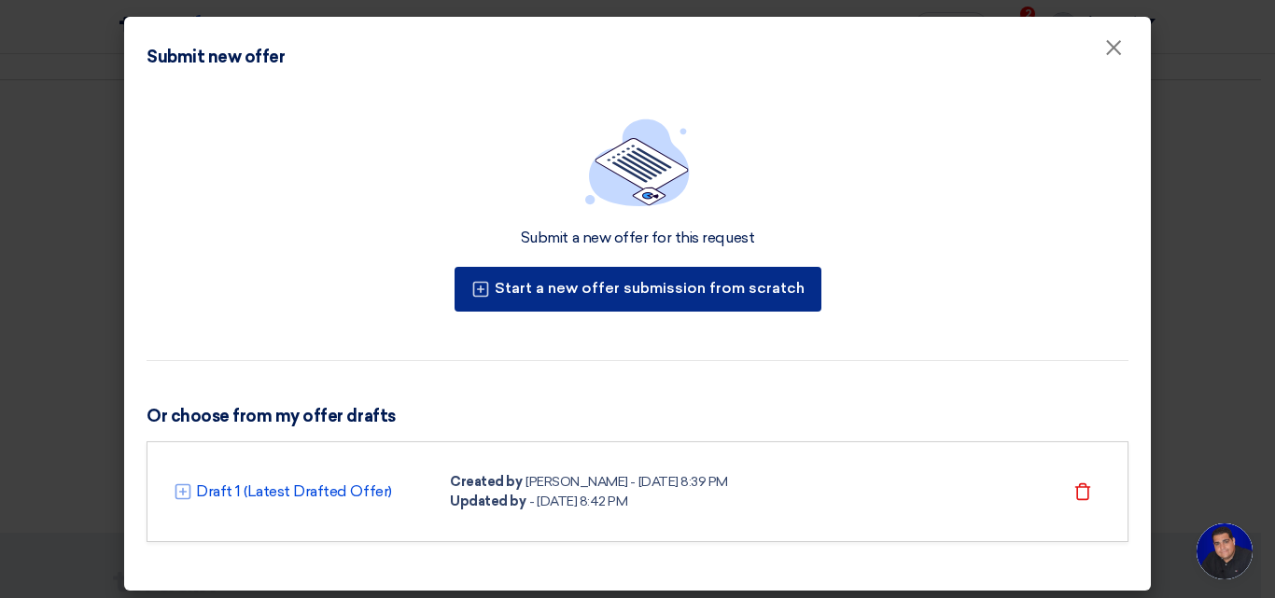
click at [694, 292] on button "Start a new offer submission from scratch" at bounding box center [638, 289] width 367 height 45
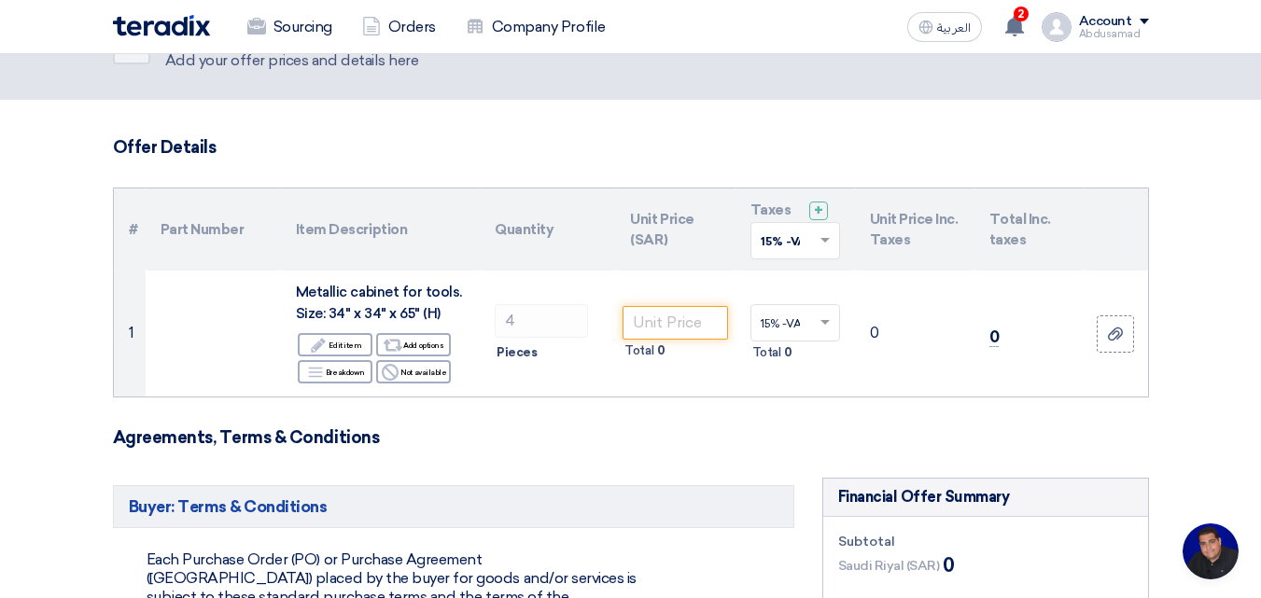
scroll to position [93, 0]
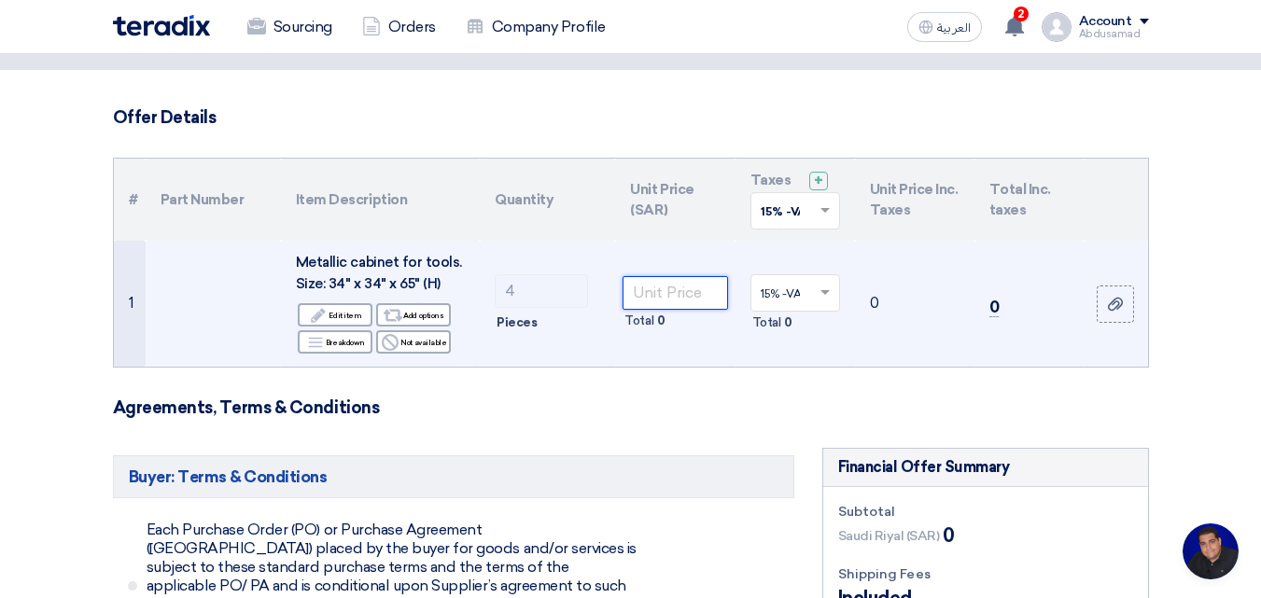
click at [659, 297] on input "number" at bounding box center [675, 293] width 105 height 34
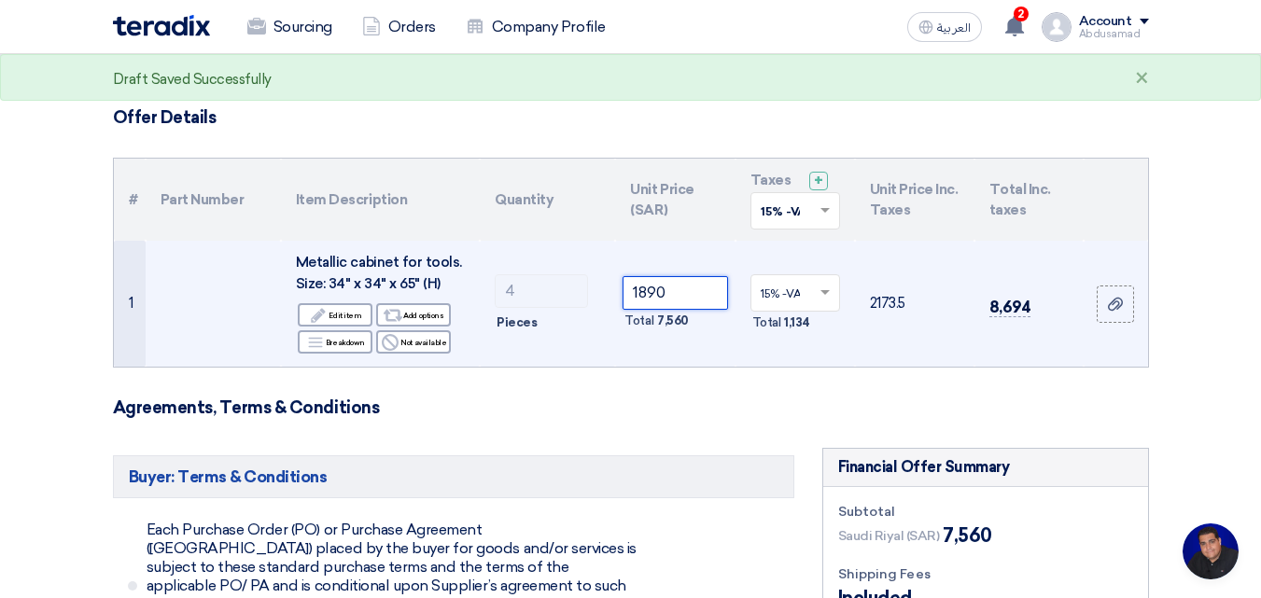
type input "1890"
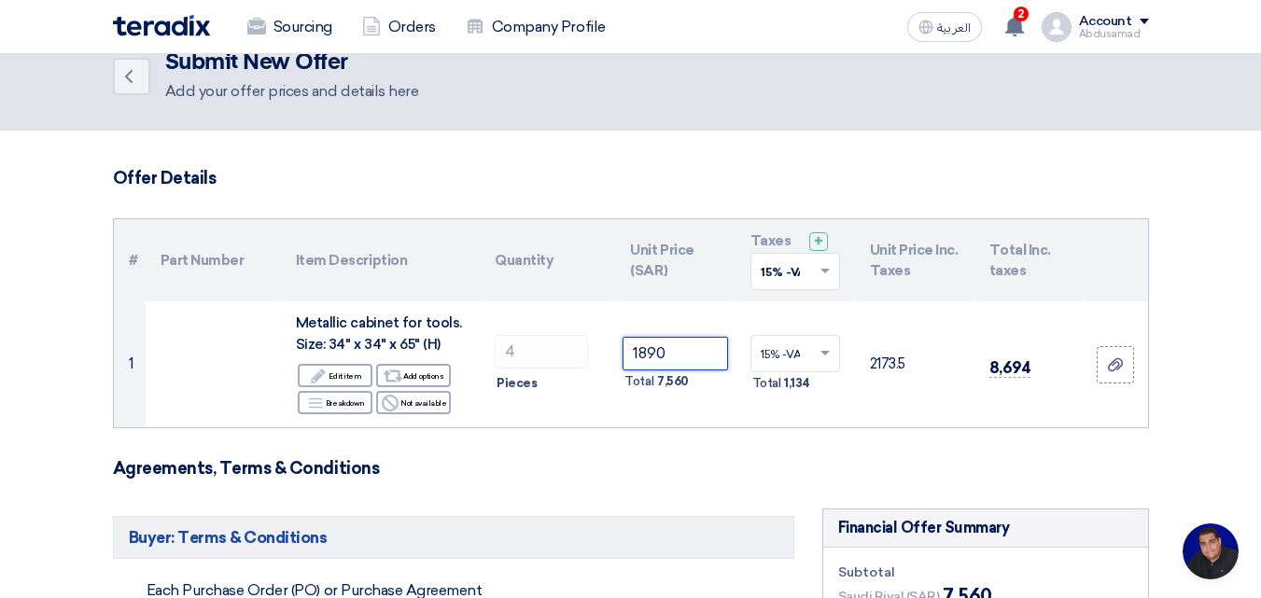
scroll to position [0, 0]
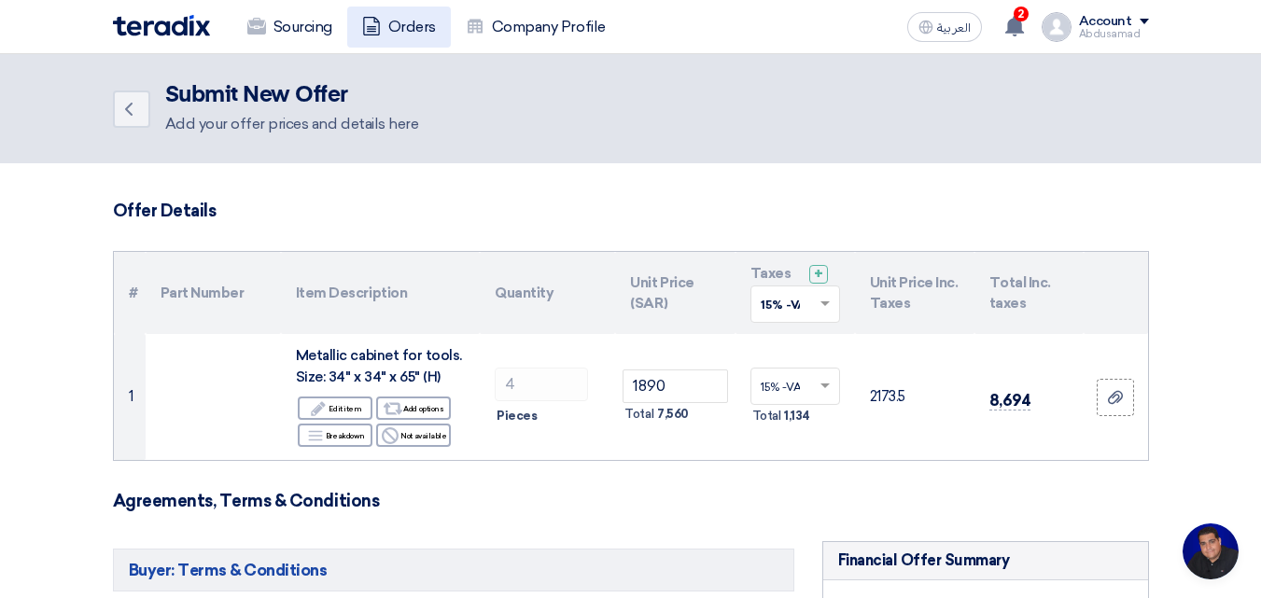
click at [403, 29] on link "Orders" at bounding box center [399, 27] width 104 height 41
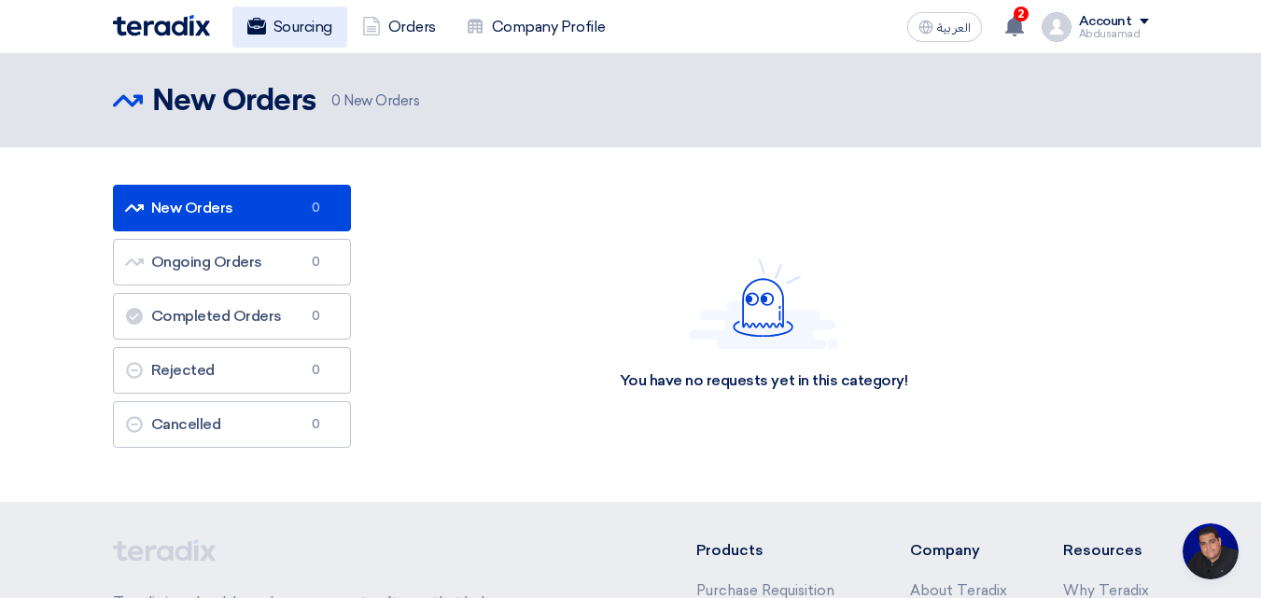
click at [298, 35] on link "Sourcing" at bounding box center [289, 27] width 115 height 41
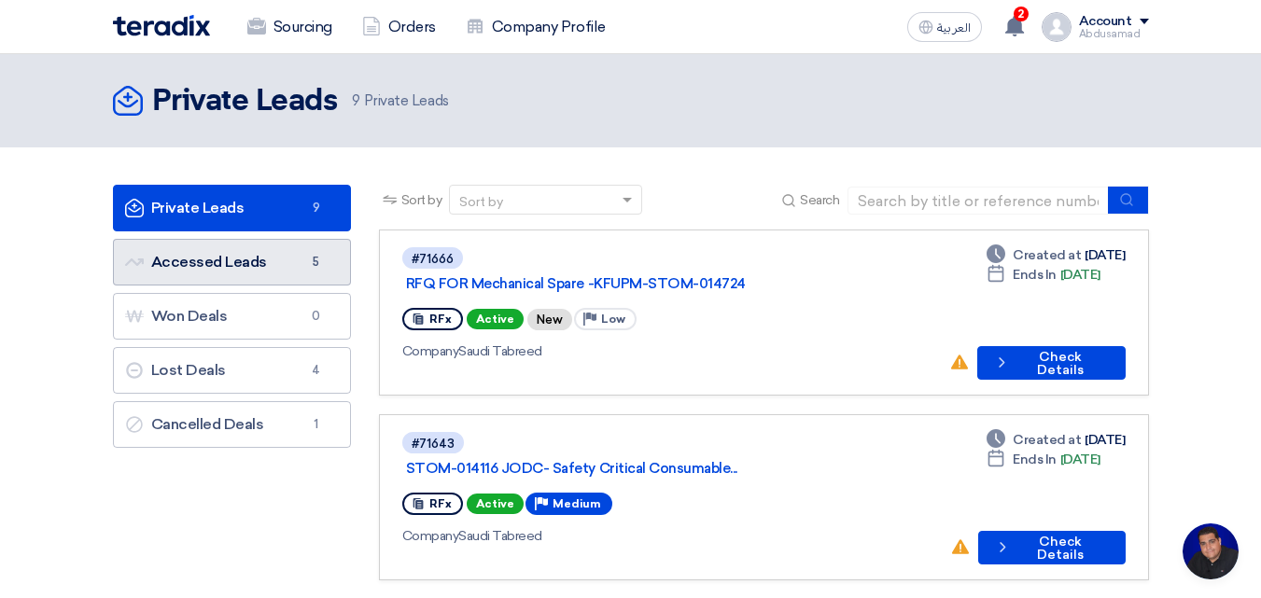
click at [275, 255] on link "Accessed Leads Accessed Leads 5" at bounding box center [232, 262] width 238 height 47
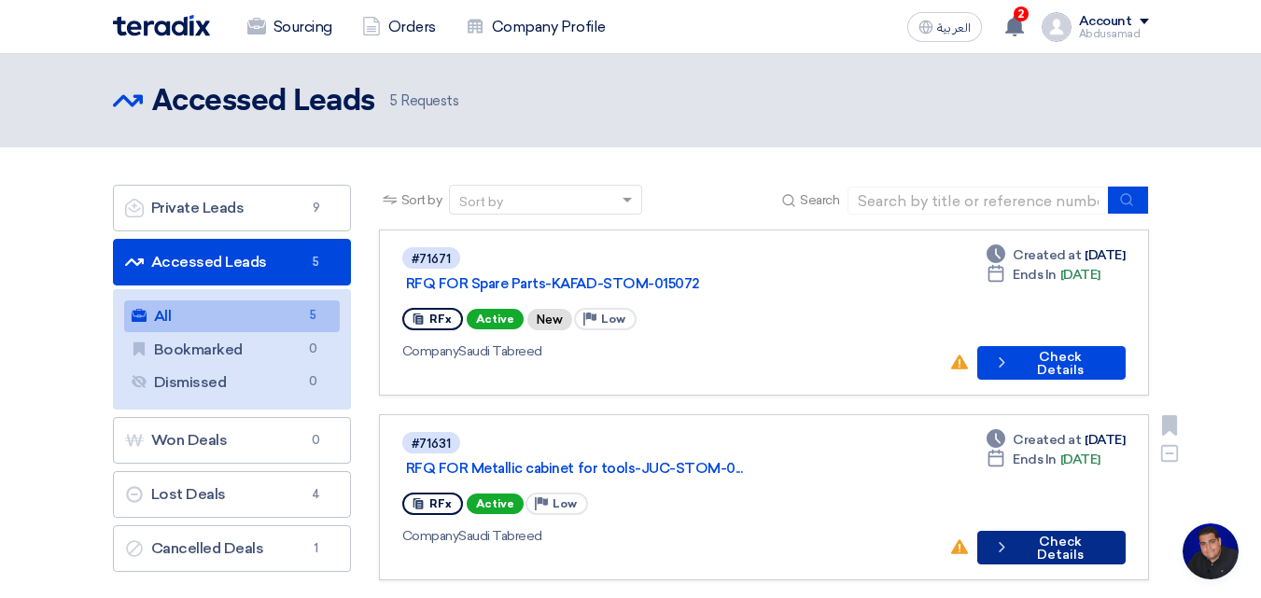
click at [1052, 531] on button "Check details Check Details" at bounding box center [1051, 548] width 148 height 34
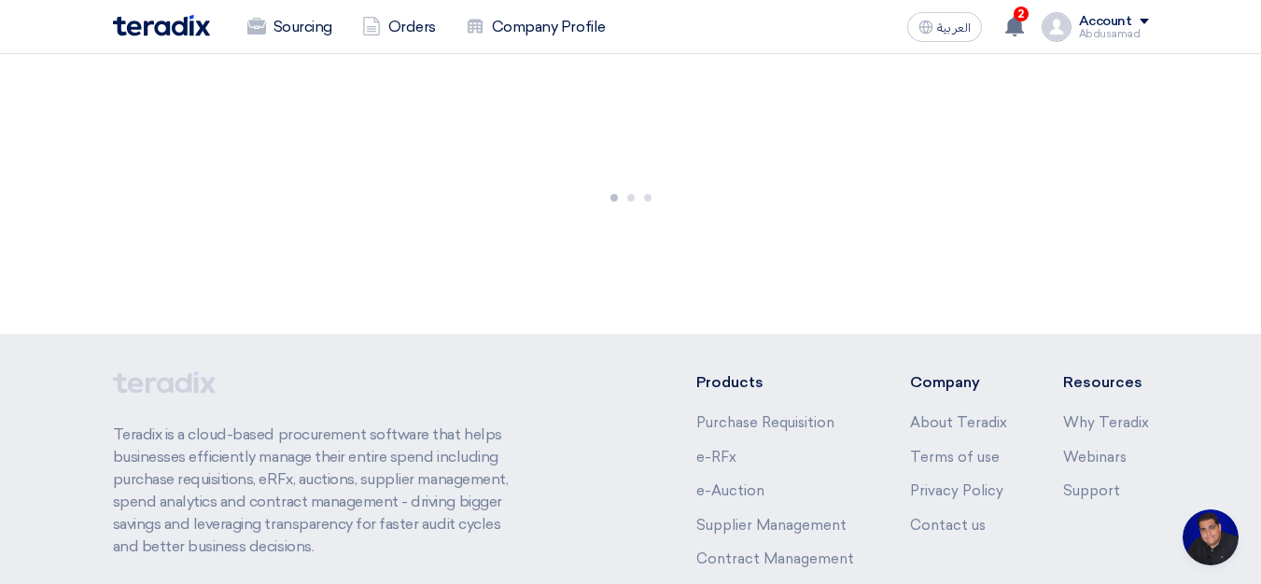
click at [1052, 498] on div "Products Purchase Requisition e-RFx e-Auction Supplier Management Contract Mana…" at bounding box center [922, 511] width 452 height 280
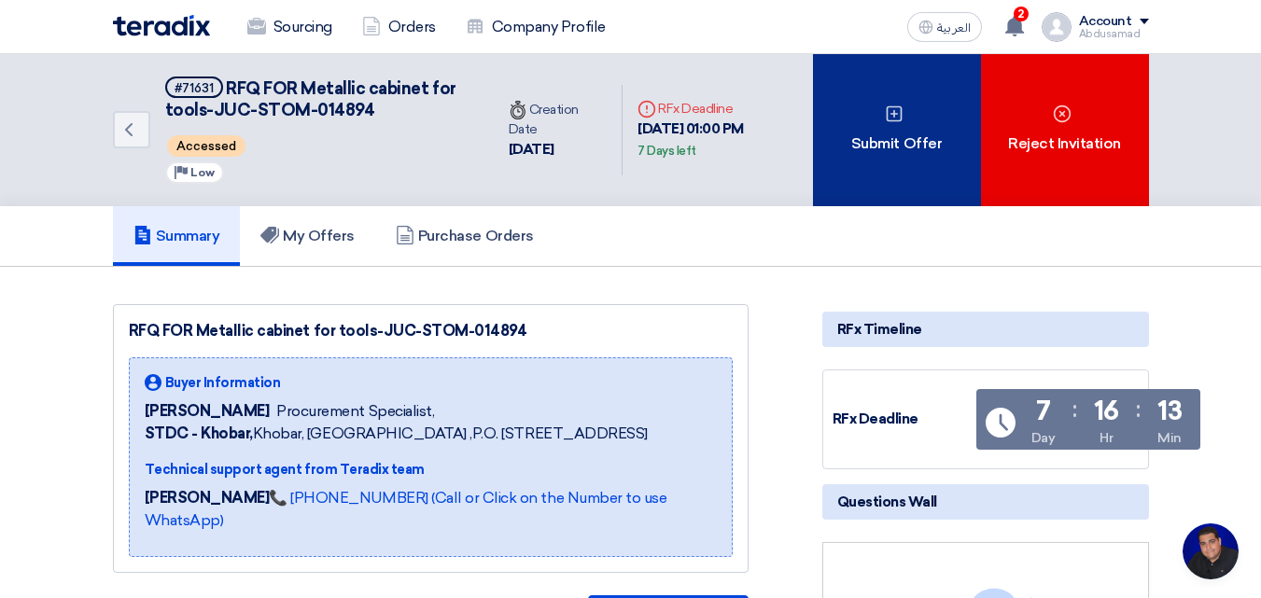
click at [898, 115] on icon at bounding box center [894, 114] width 19 height 19
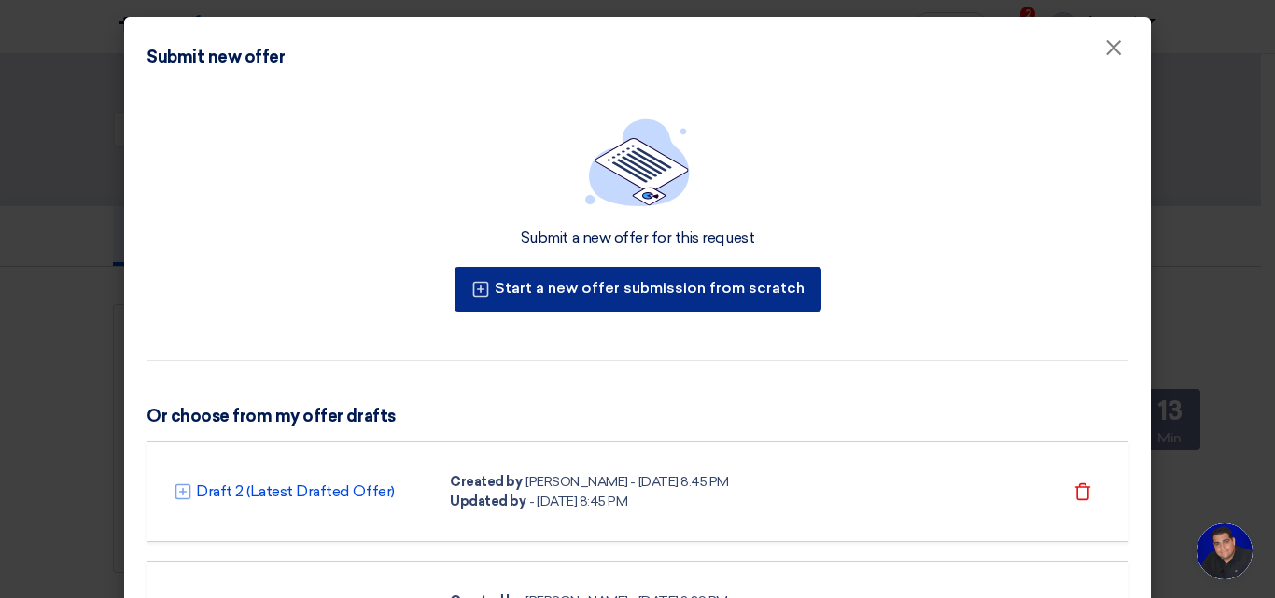
click at [644, 295] on button "Start a new offer submission from scratch" at bounding box center [638, 289] width 367 height 45
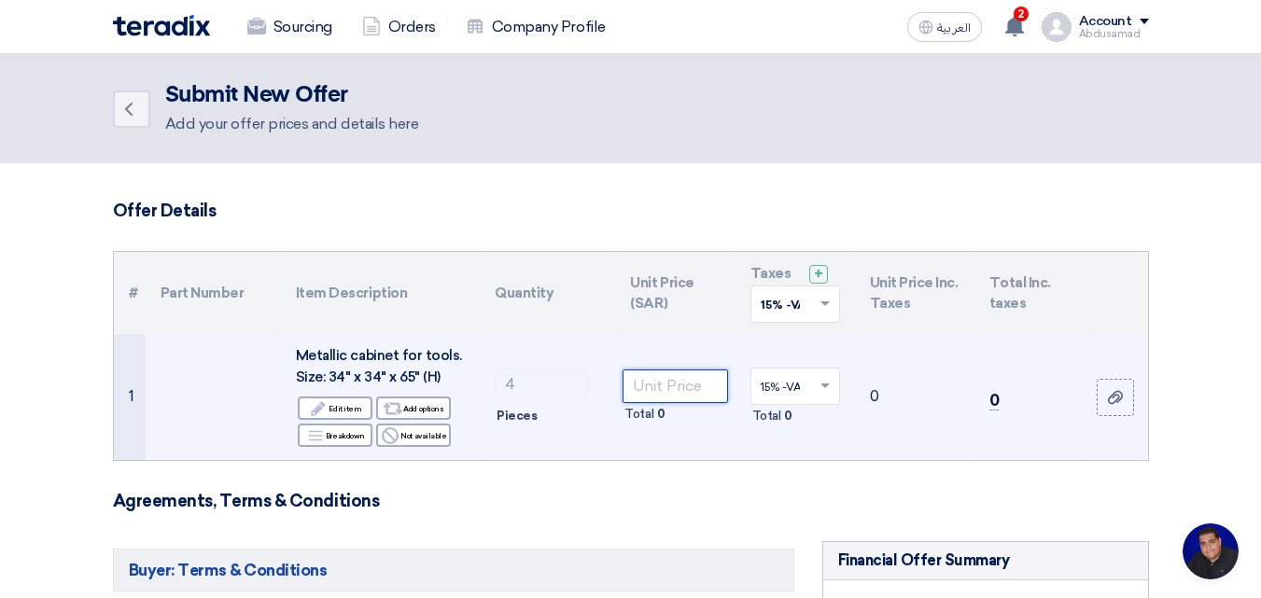
click at [660, 394] on input "number" at bounding box center [675, 387] width 105 height 34
type input "1890"
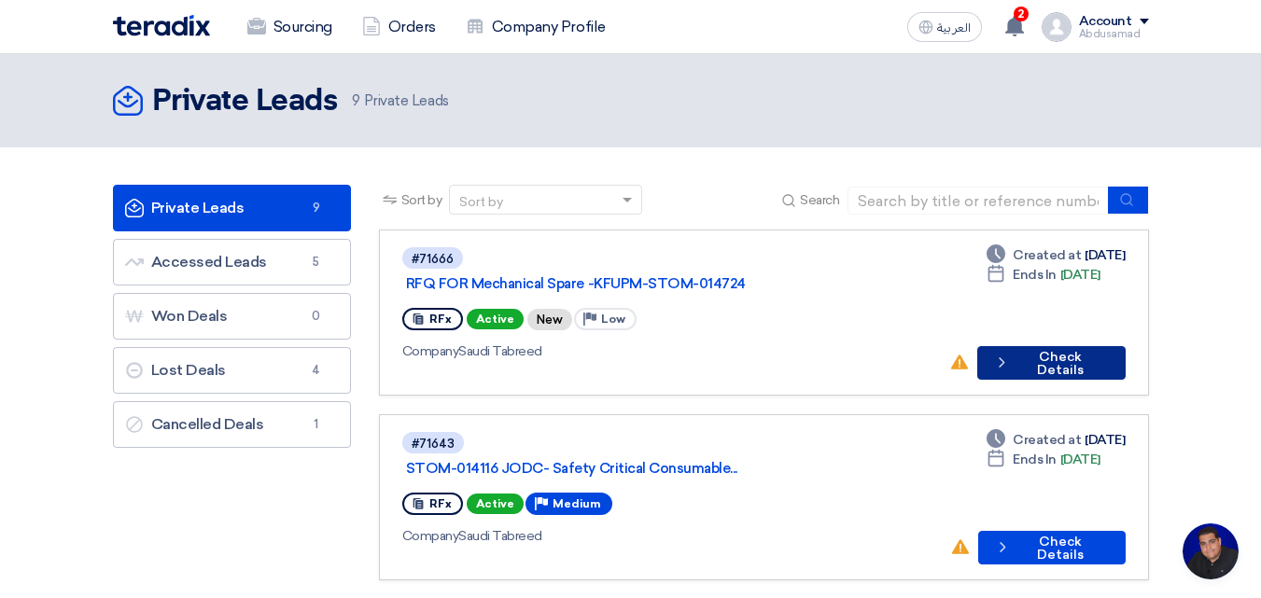
click at [1043, 346] on button "Check details Check Details" at bounding box center [1050, 363] width 147 height 34
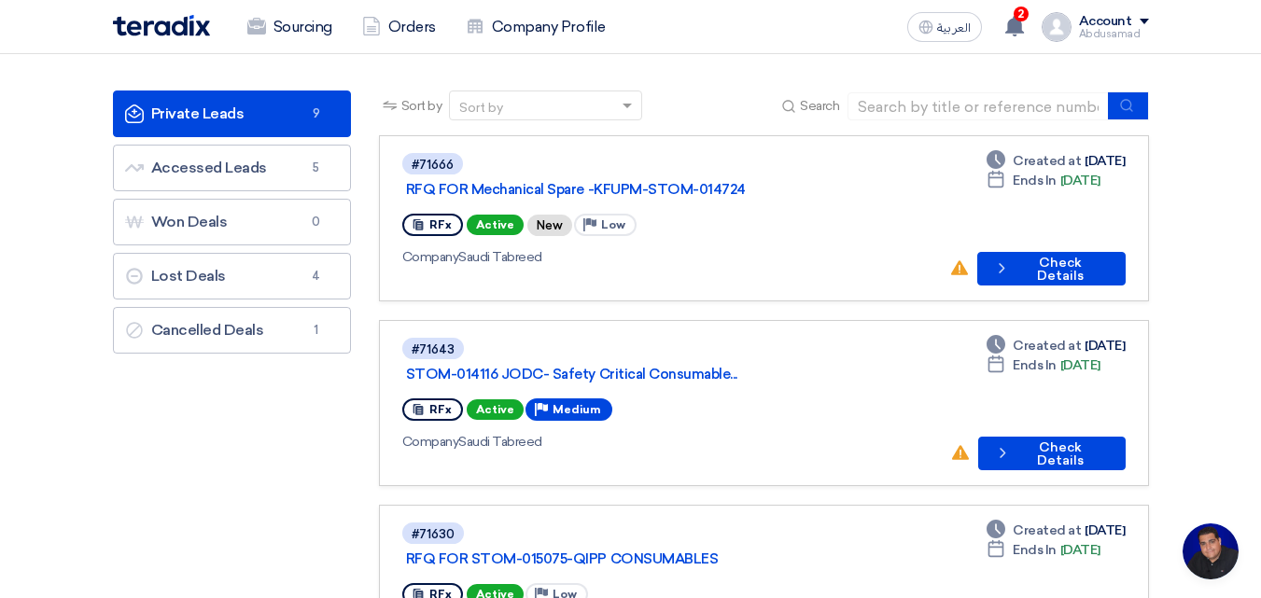
scroll to position [93, 0]
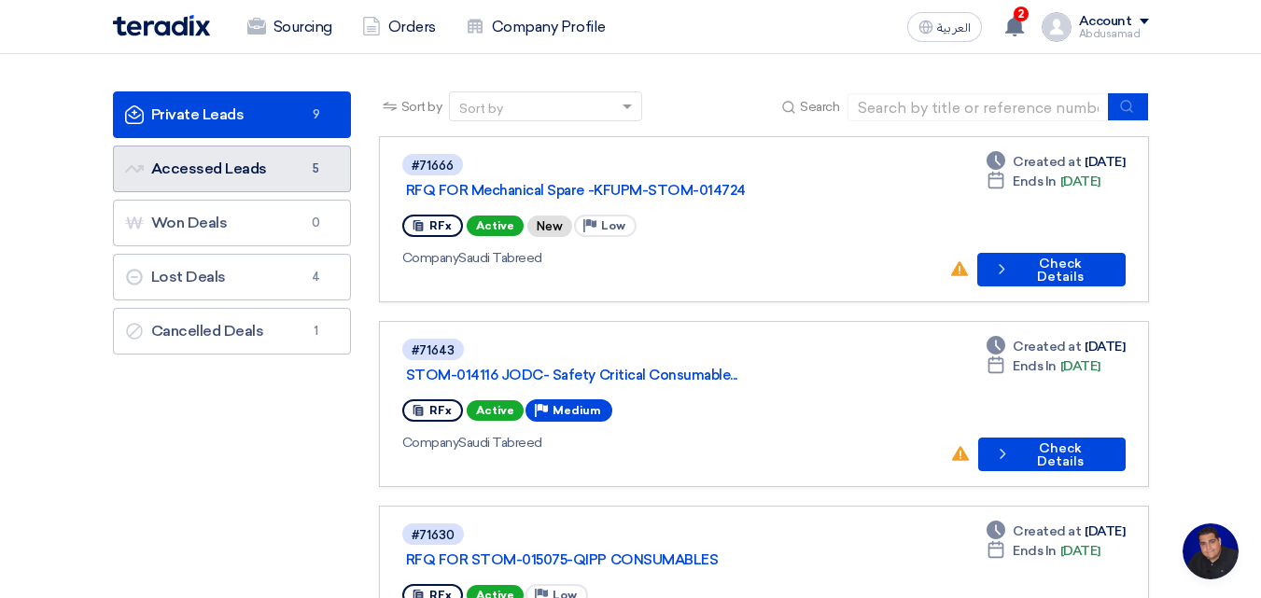
click at [244, 173] on link "Accessed Leads Accessed Leads 5" at bounding box center [232, 169] width 238 height 47
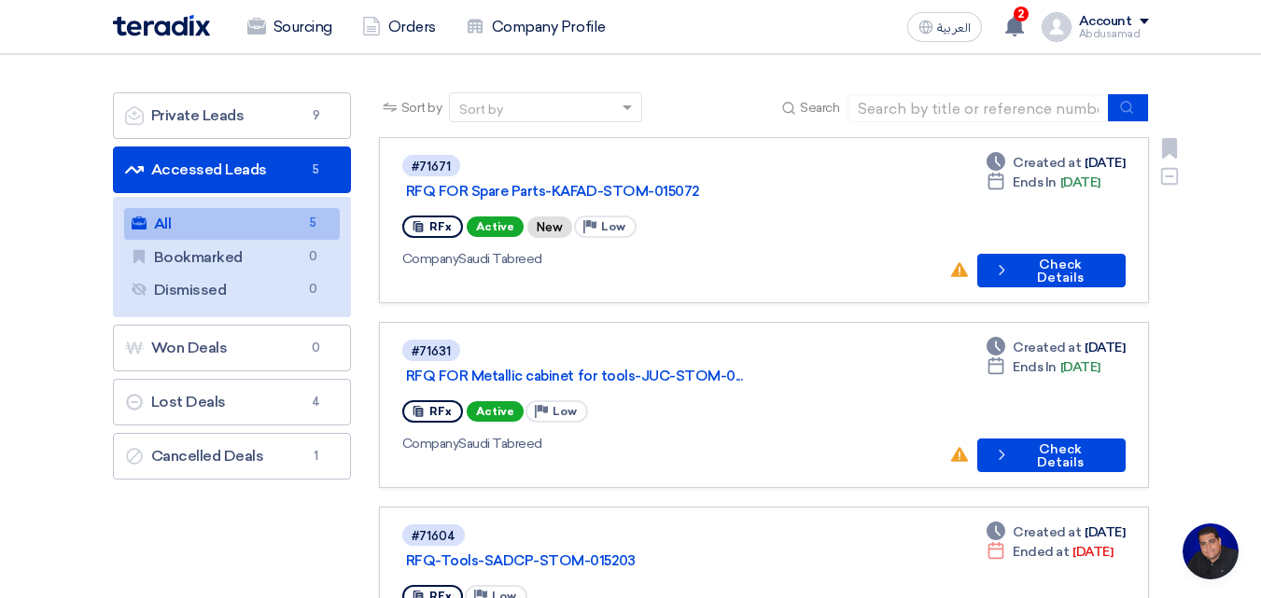
scroll to position [93, 0]
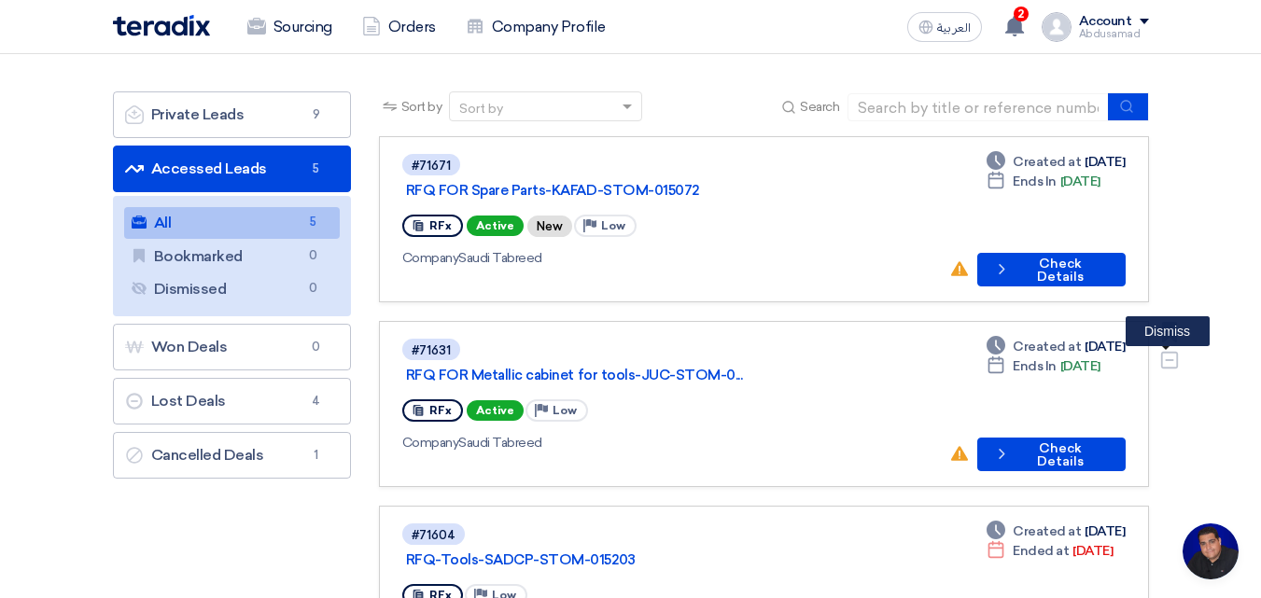
drag, startPoint x: 1164, startPoint y: 330, endPoint x: 1189, endPoint y: 343, distance: 28.4
click at [1178, 350] on icon "Dismiss" at bounding box center [1169, 360] width 21 height 21
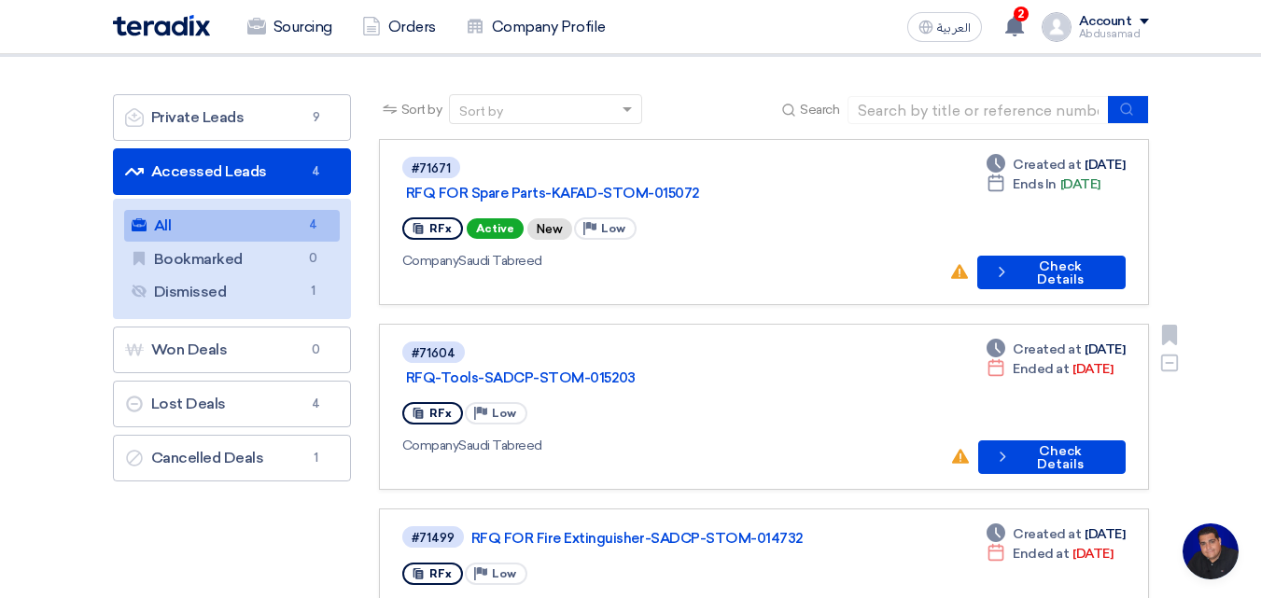
scroll to position [0, 0]
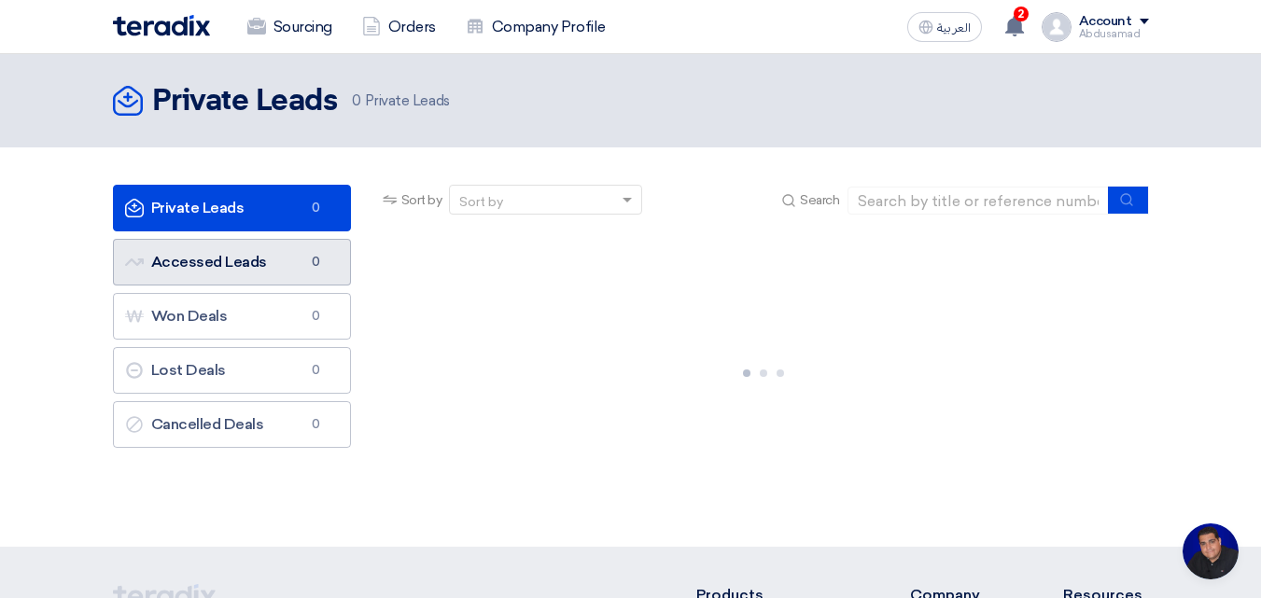
click at [260, 268] on link "Accessed Leads Accessed Leads 0" at bounding box center [232, 262] width 238 height 47
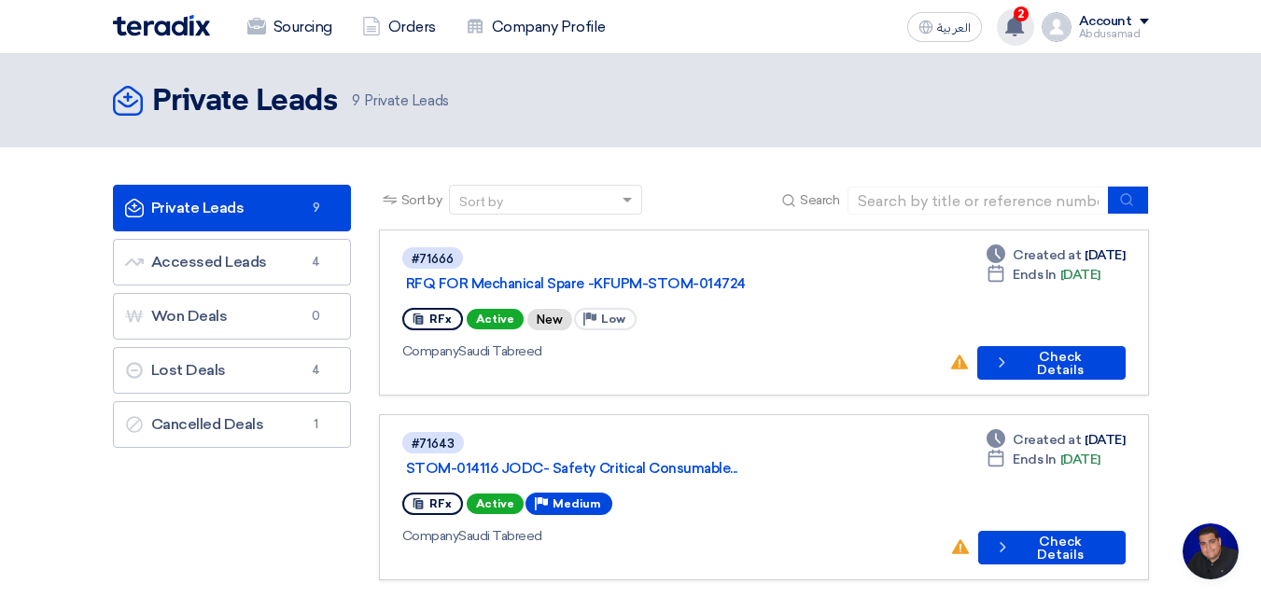
click at [1023, 33] on use at bounding box center [1014, 26] width 19 height 21
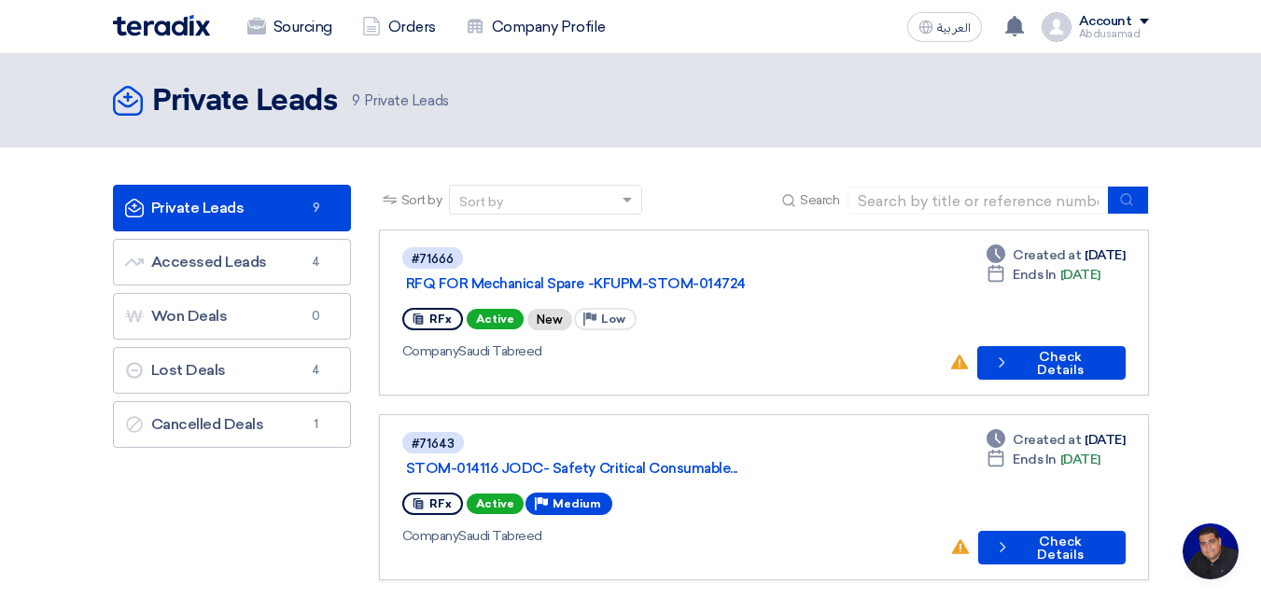
click at [212, 204] on link "Private Leads Private Leads 9" at bounding box center [232, 208] width 238 height 47
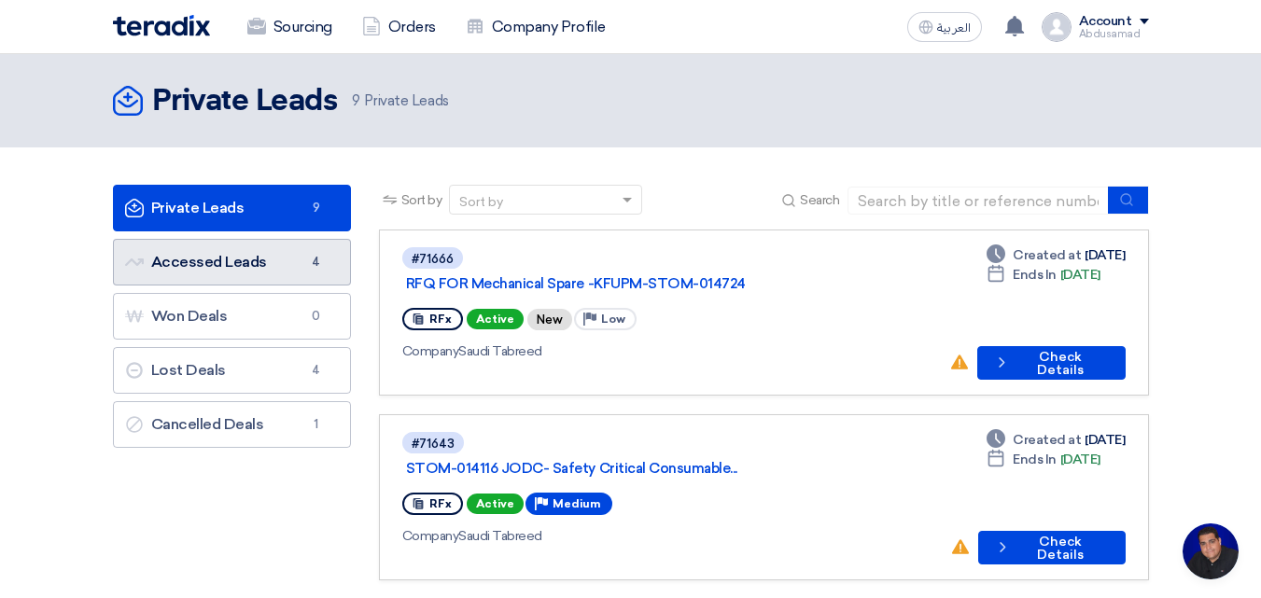
click at [289, 257] on link "Accessed Leads Accessed Leads 4" at bounding box center [232, 262] width 238 height 47
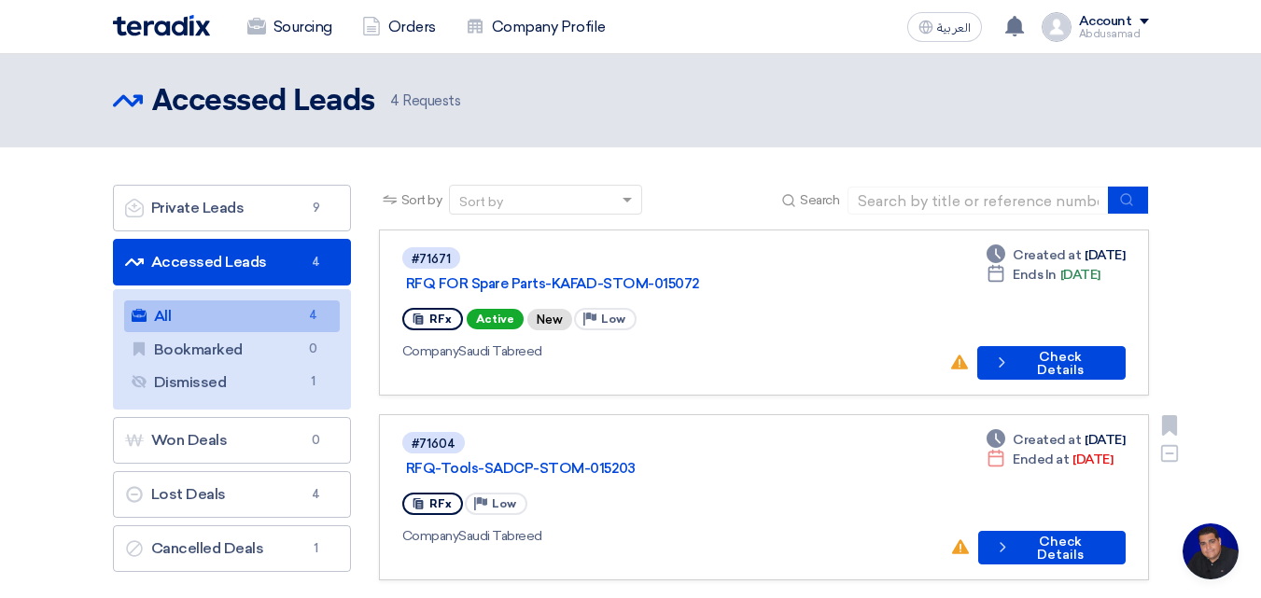
scroll to position [93, 0]
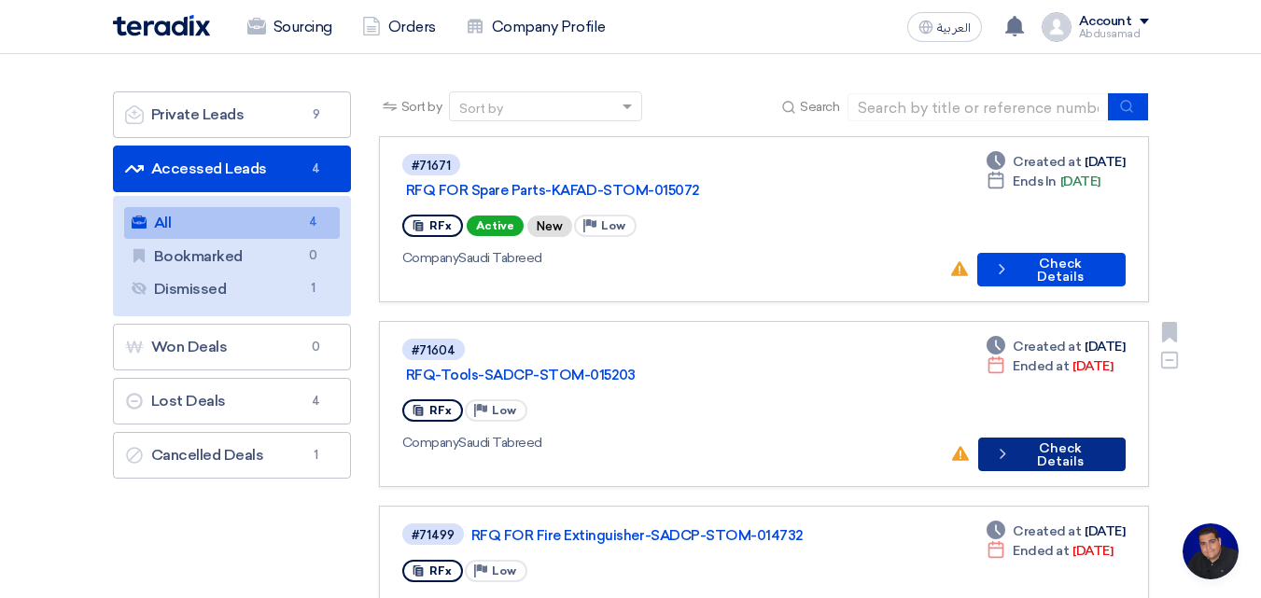
click at [1063, 438] on button "Check details Check Details" at bounding box center [1051, 455] width 147 height 34
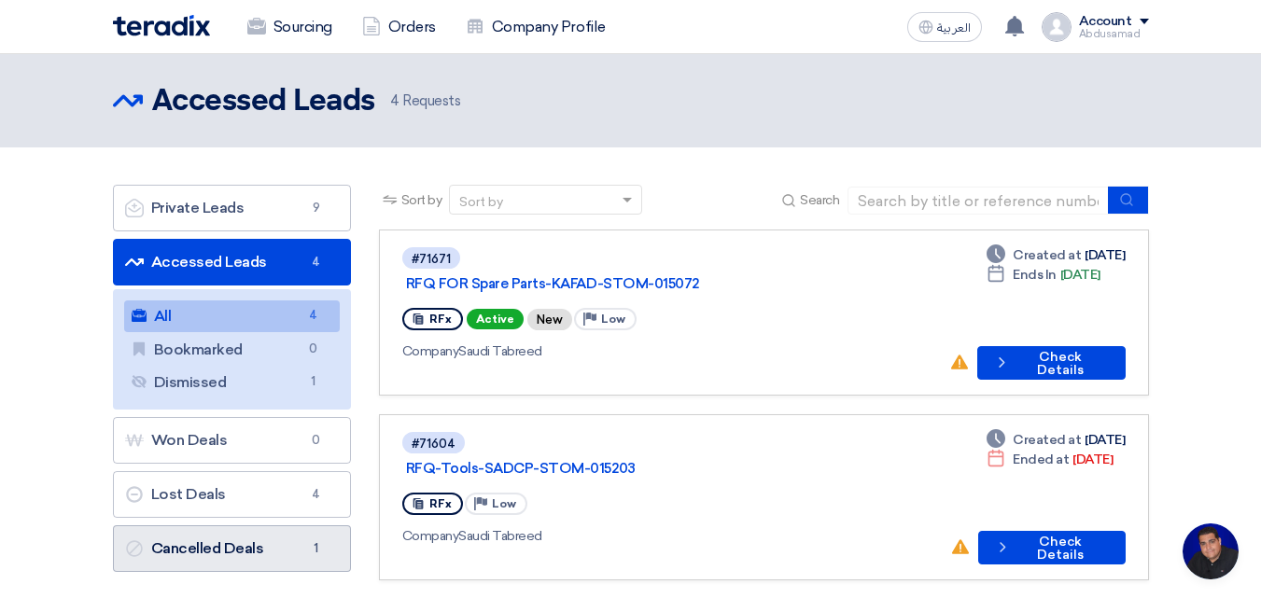
click at [283, 547] on link "Cancelled Deals Cancelled Deals 1" at bounding box center [232, 548] width 238 height 47
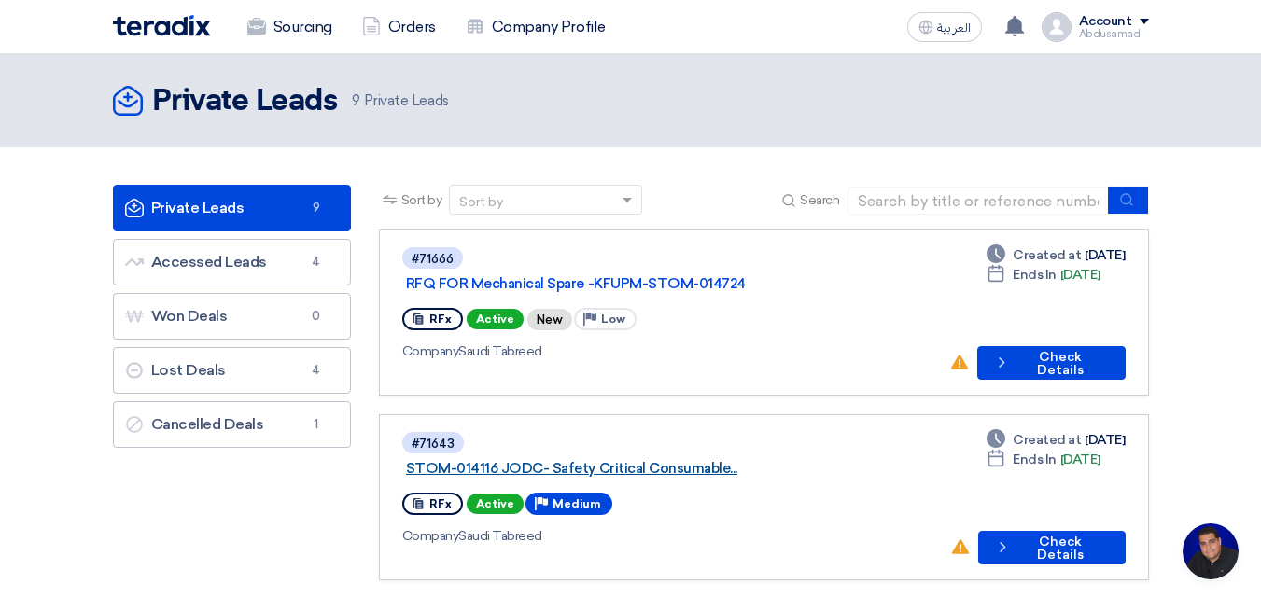
click at [503, 460] on link "STOM-014116 JODC- Safety Critical Consumable..." at bounding box center [639, 468] width 467 height 17
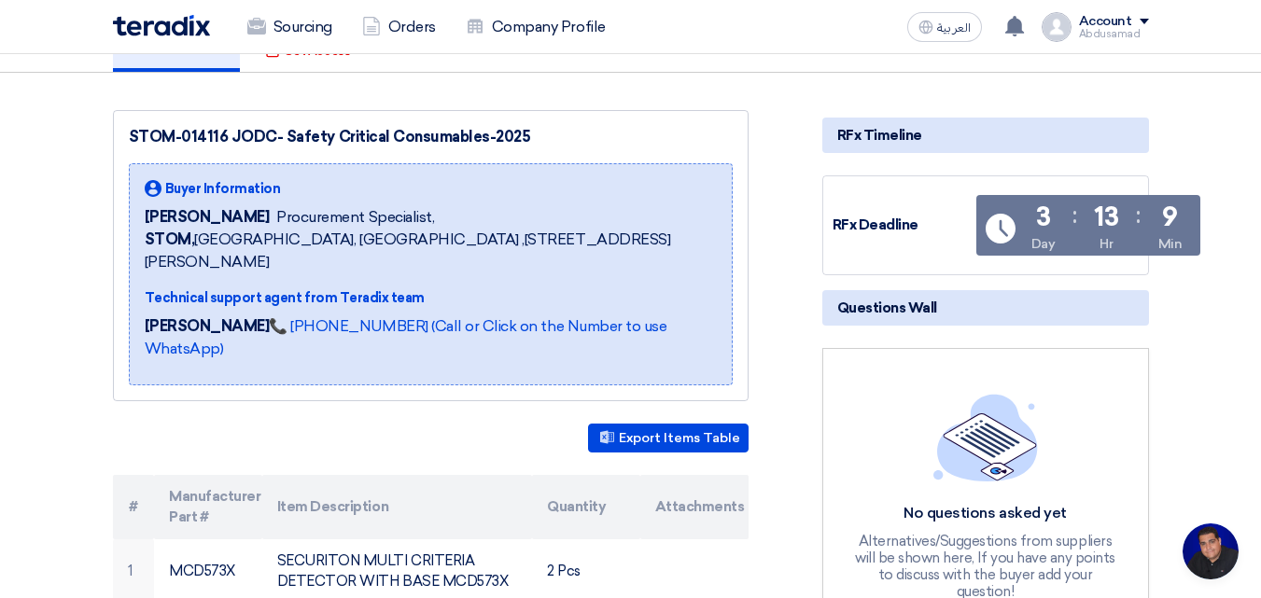
scroll to position [187, 0]
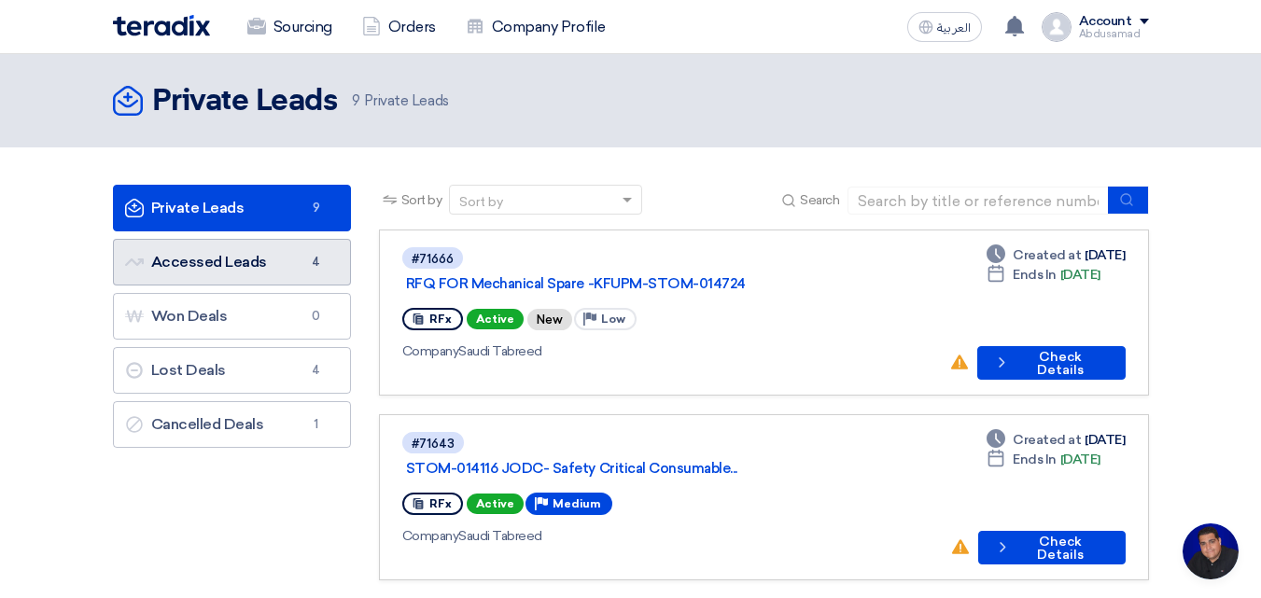
click at [262, 265] on link "Accessed Leads Accessed Leads 4" at bounding box center [232, 262] width 238 height 47
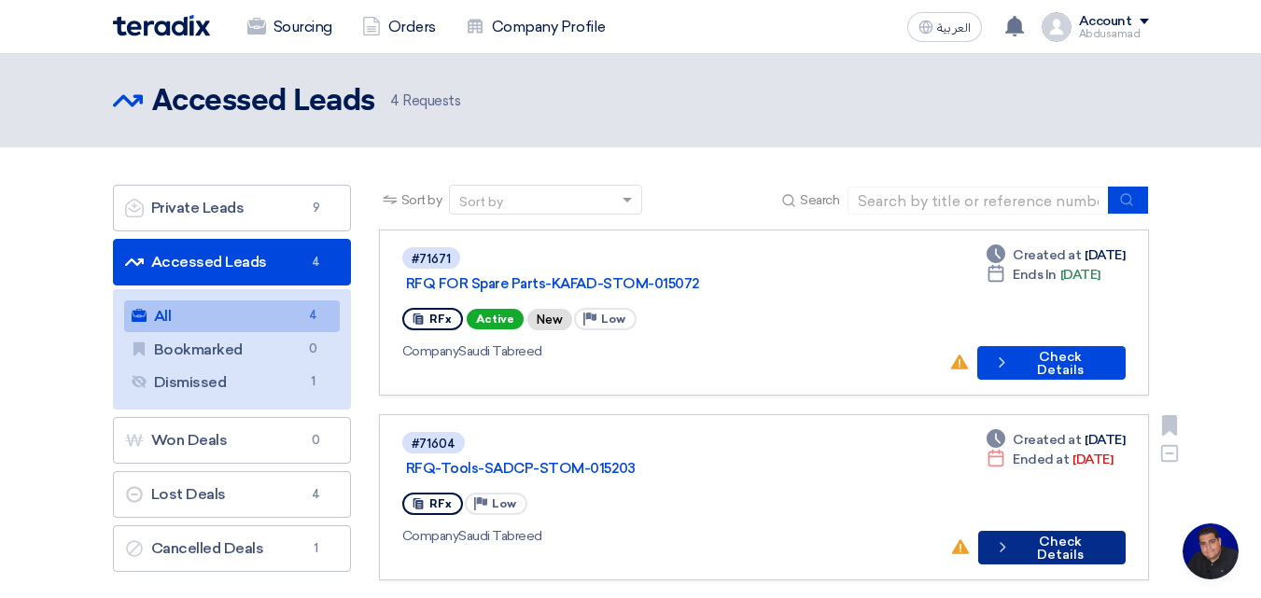
click at [1071, 531] on button "Check details Check Details" at bounding box center [1051, 548] width 147 height 34
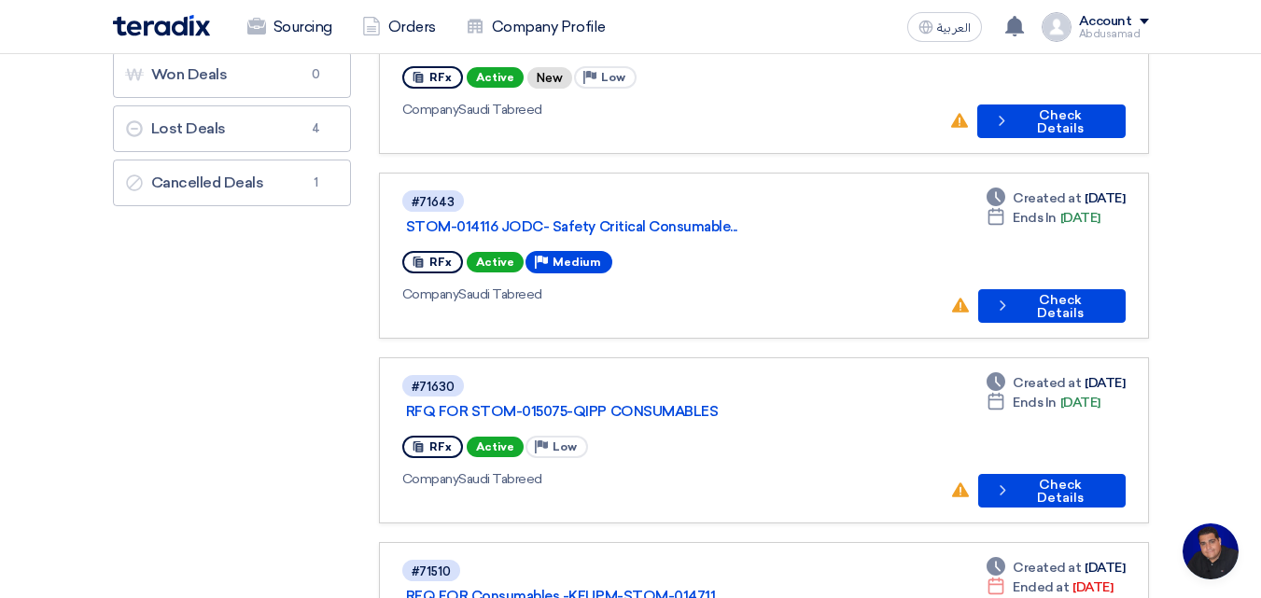
scroll to position [280, 0]
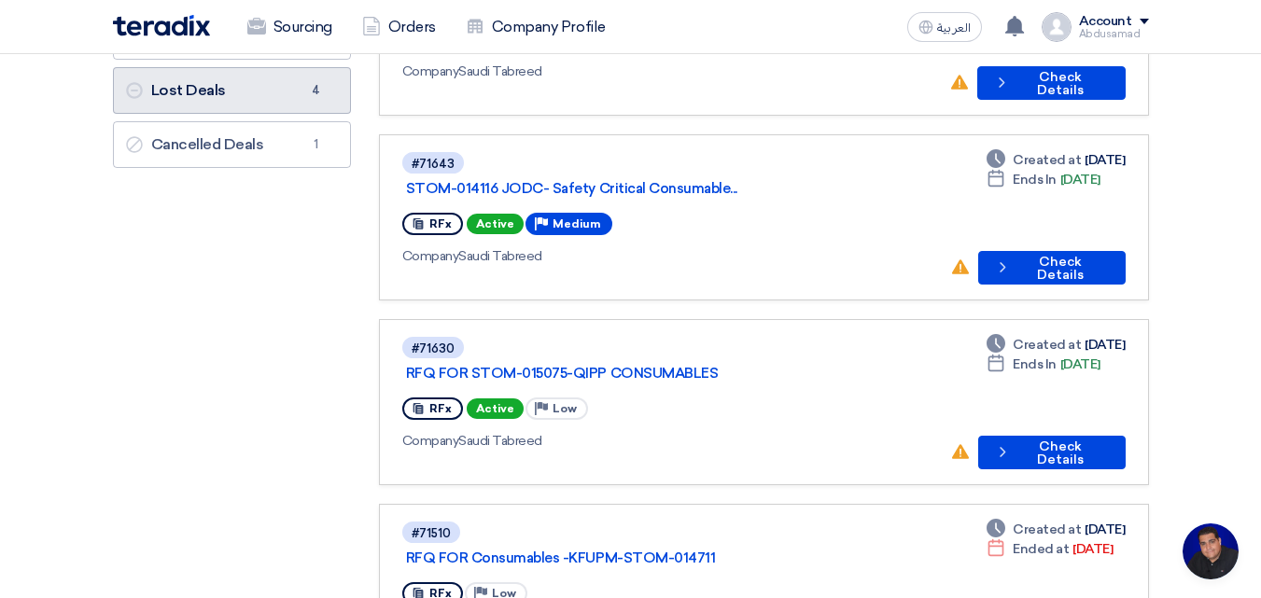
click at [305, 92] on span "4" at bounding box center [316, 90] width 22 height 19
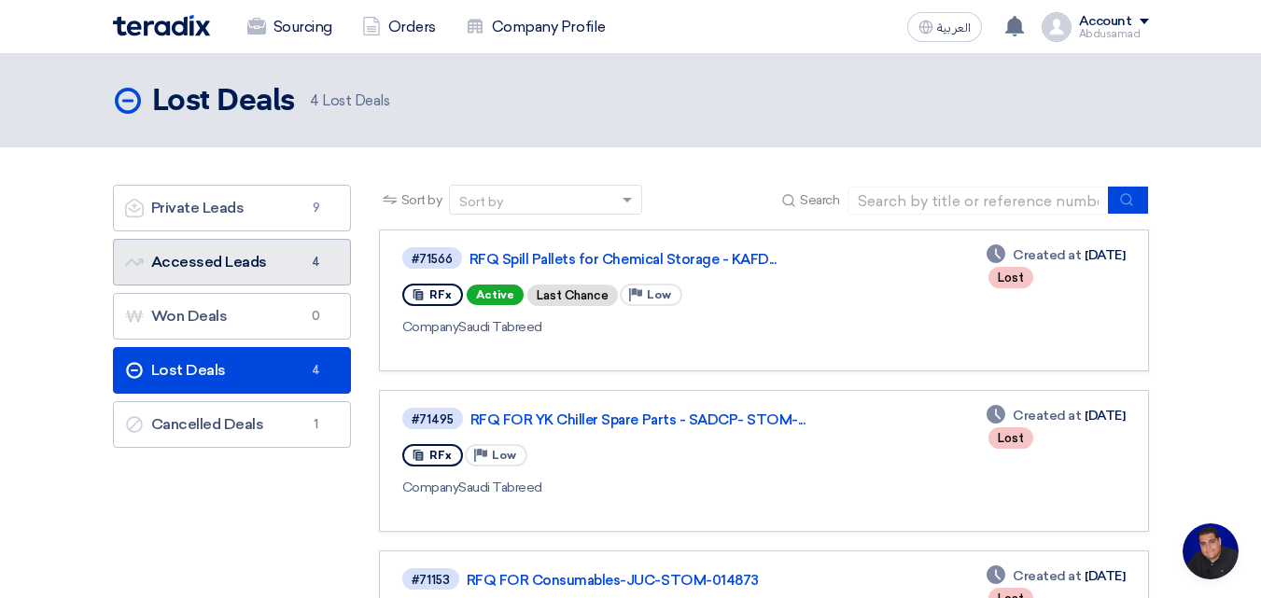
click at [282, 267] on link "Accessed Leads Accessed Leads 4" at bounding box center [232, 262] width 238 height 47
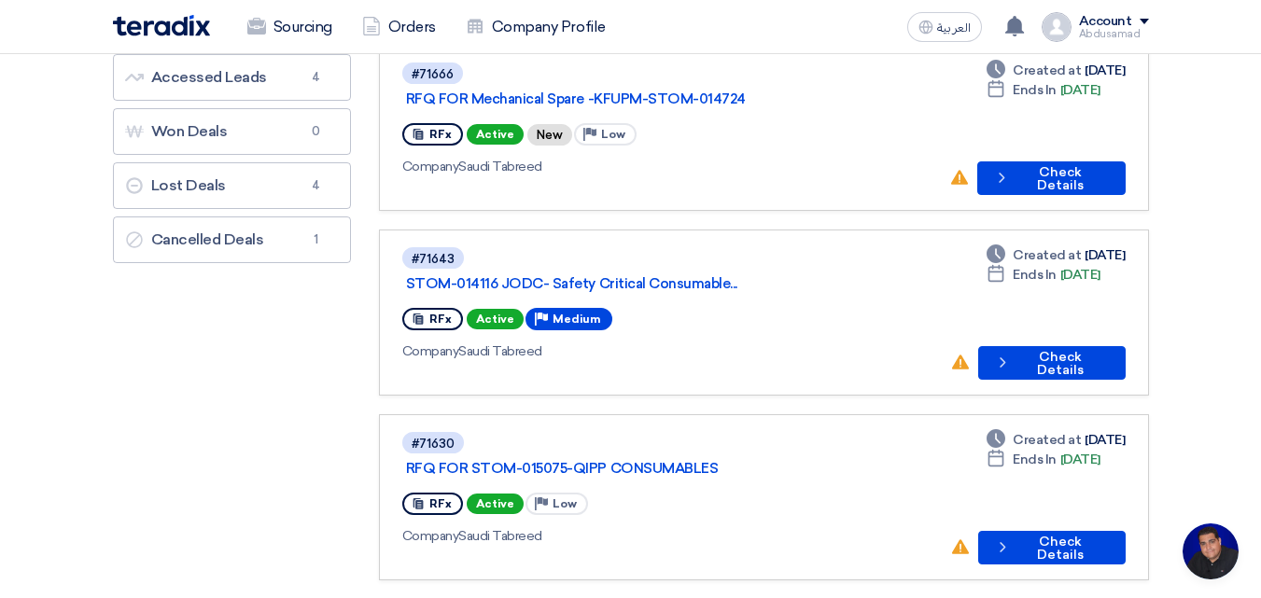
scroll to position [187, 0]
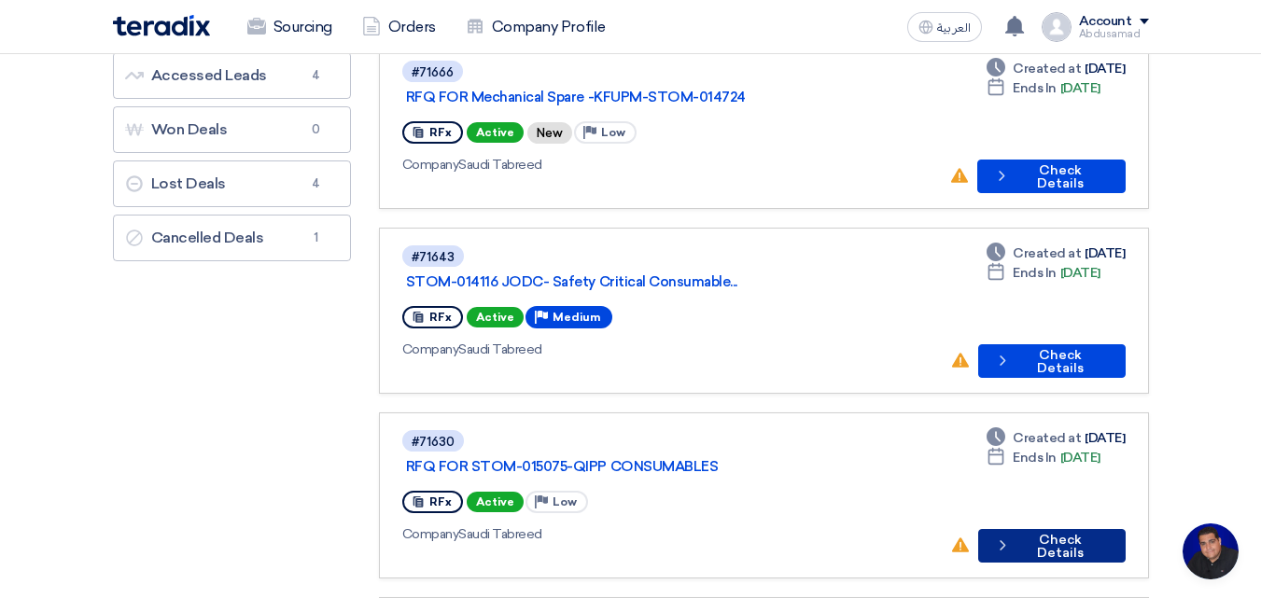
click at [1064, 529] on button "Check details Check Details" at bounding box center [1051, 546] width 147 height 34
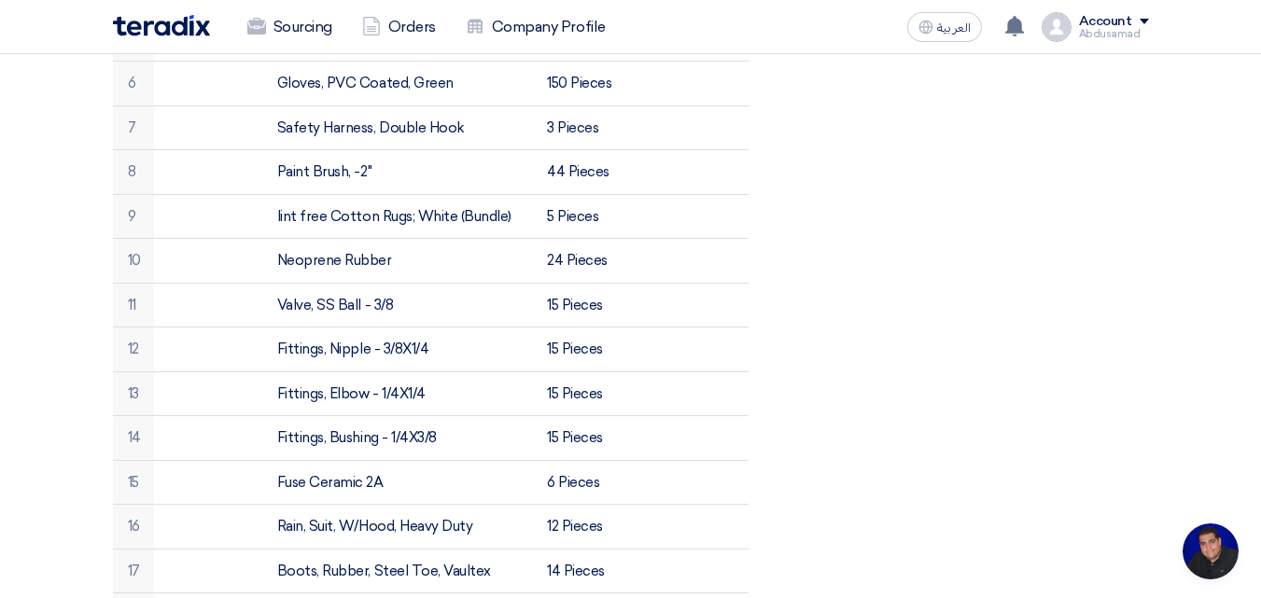
scroll to position [933, 0]
